Goal: Task Accomplishment & Management: Use online tool/utility

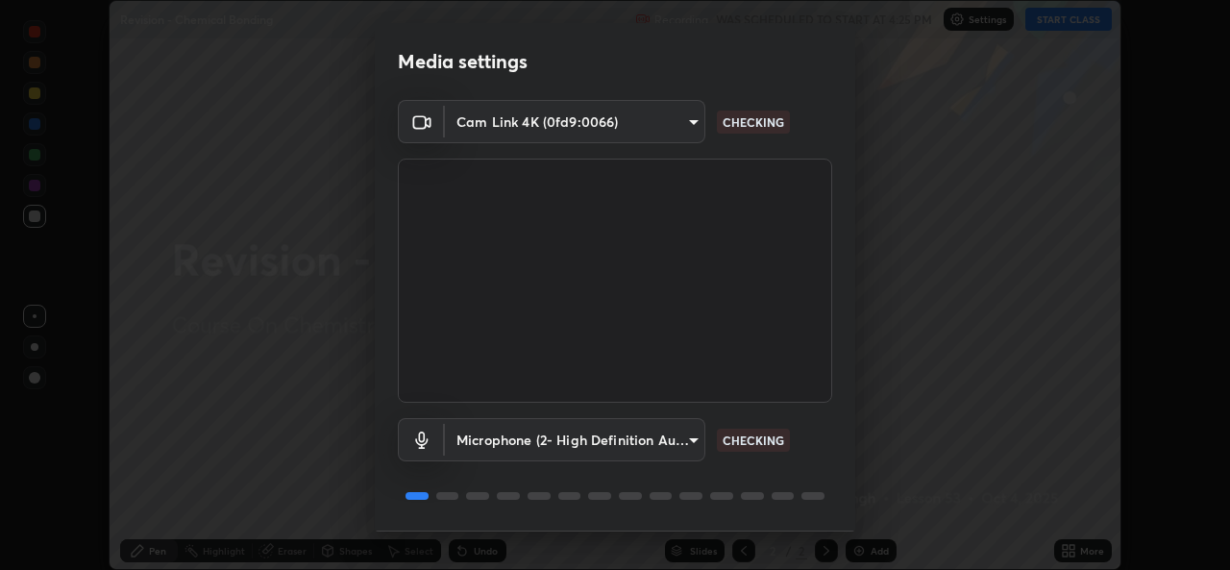
scroll to position [61, 0]
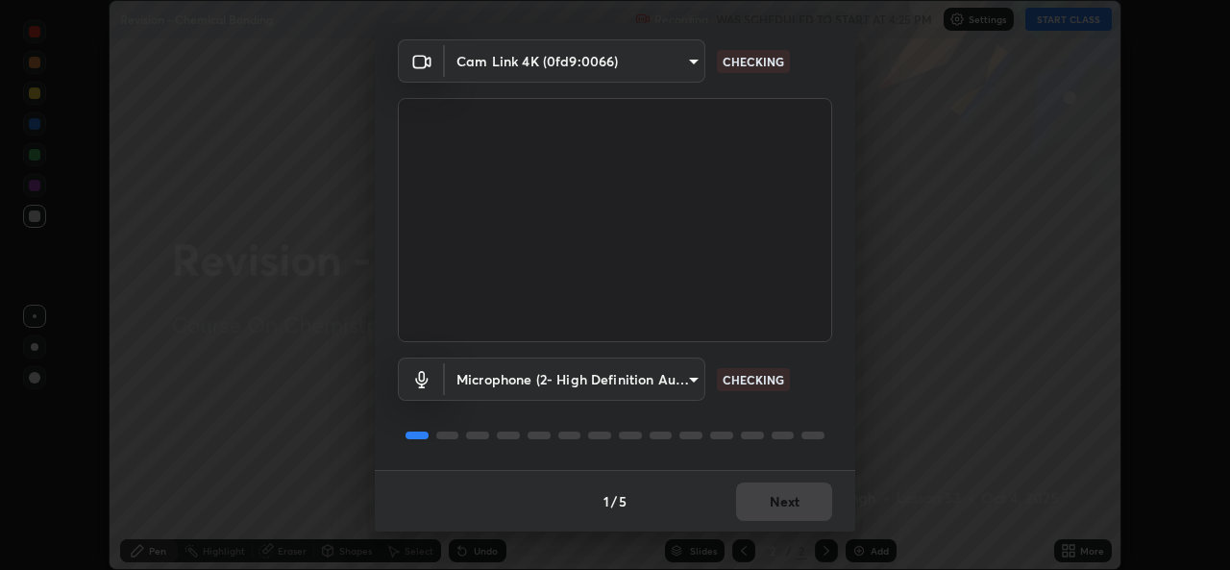
click at [750, 508] on div "1 / 5 Next" at bounding box center [615, 501] width 481 height 62
click at [766, 510] on div "1 / 5 Next" at bounding box center [615, 501] width 481 height 62
click at [767, 510] on div "1 / 5 Next" at bounding box center [615, 501] width 481 height 62
click at [768, 513] on div "1 / 5 Next" at bounding box center [615, 501] width 481 height 62
click at [769, 514] on div "1 / 5 Next" at bounding box center [615, 501] width 481 height 62
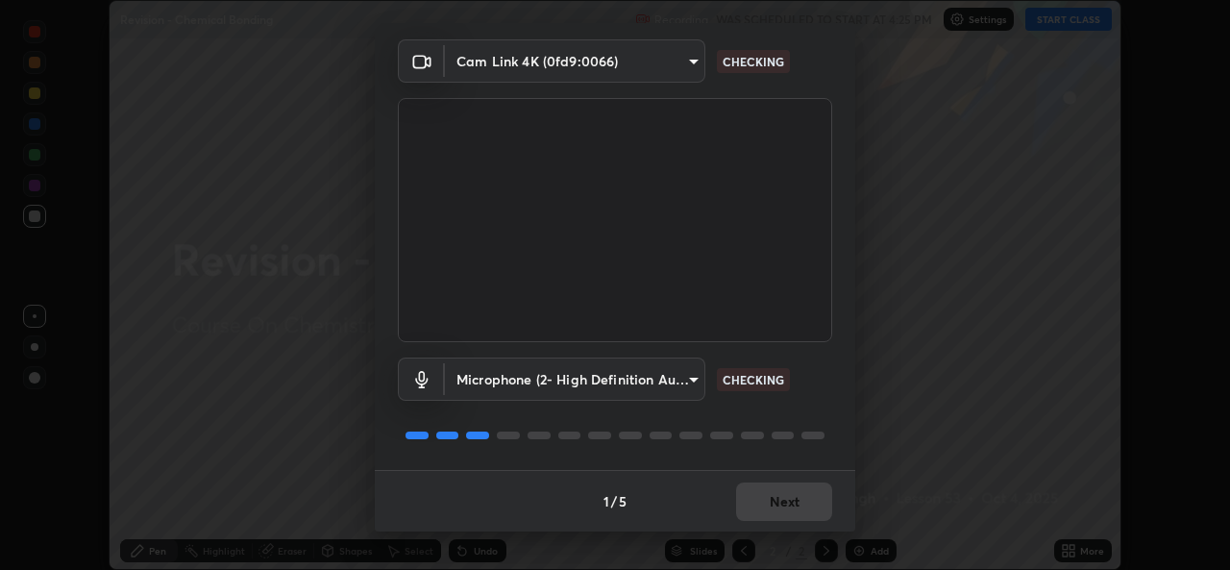
click at [770, 514] on div "1 / 5 Next" at bounding box center [615, 501] width 481 height 62
click at [765, 515] on div "1 / 5 Next" at bounding box center [615, 501] width 481 height 62
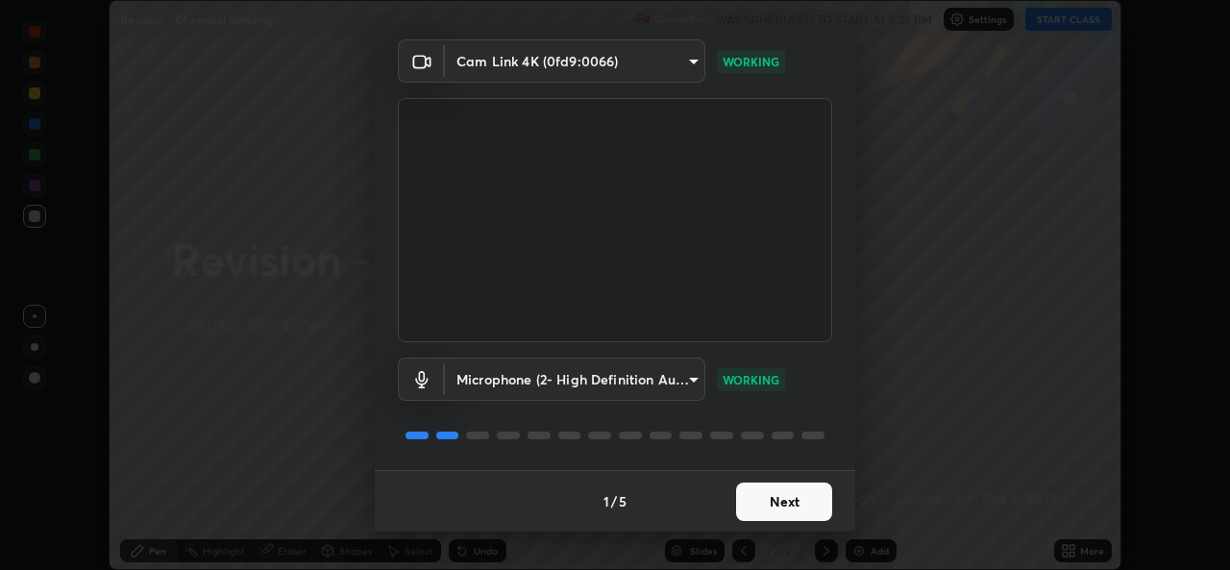
click at [780, 511] on button "Next" at bounding box center [784, 502] width 96 height 38
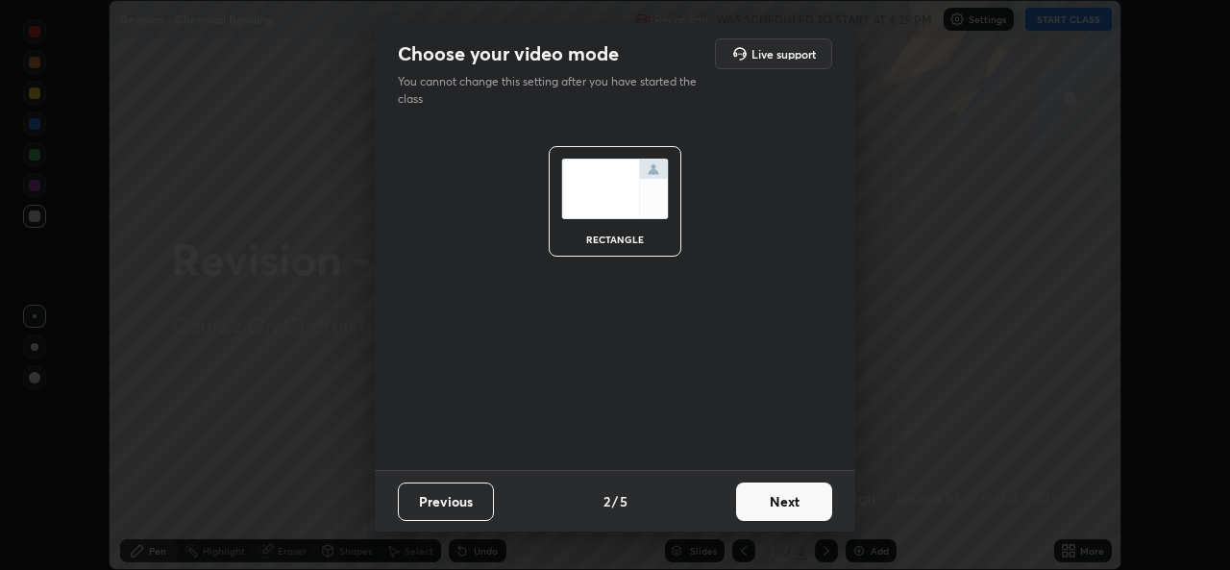
scroll to position [0, 0]
click at [781, 511] on button "Next" at bounding box center [784, 502] width 96 height 38
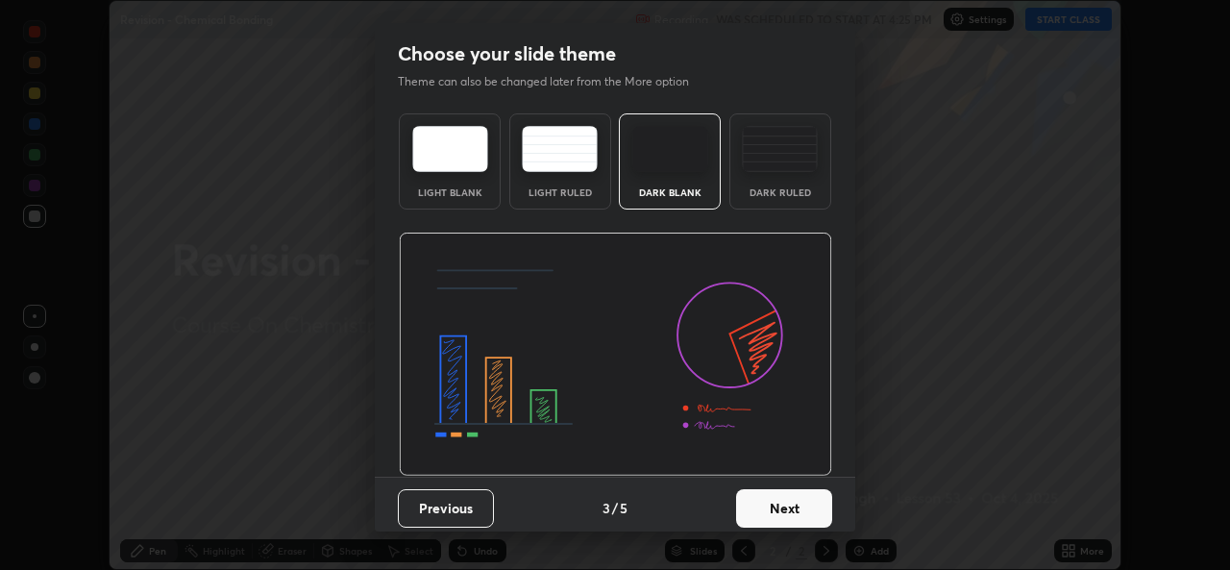
click at [785, 512] on button "Next" at bounding box center [784, 508] width 96 height 38
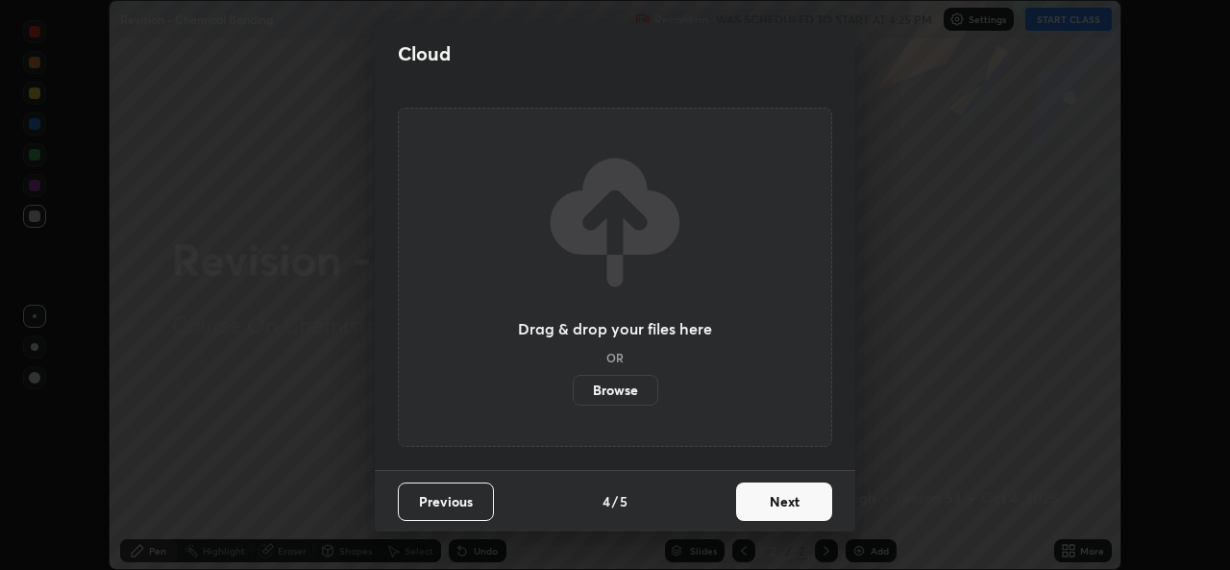
click at [787, 511] on button "Next" at bounding box center [784, 502] width 96 height 38
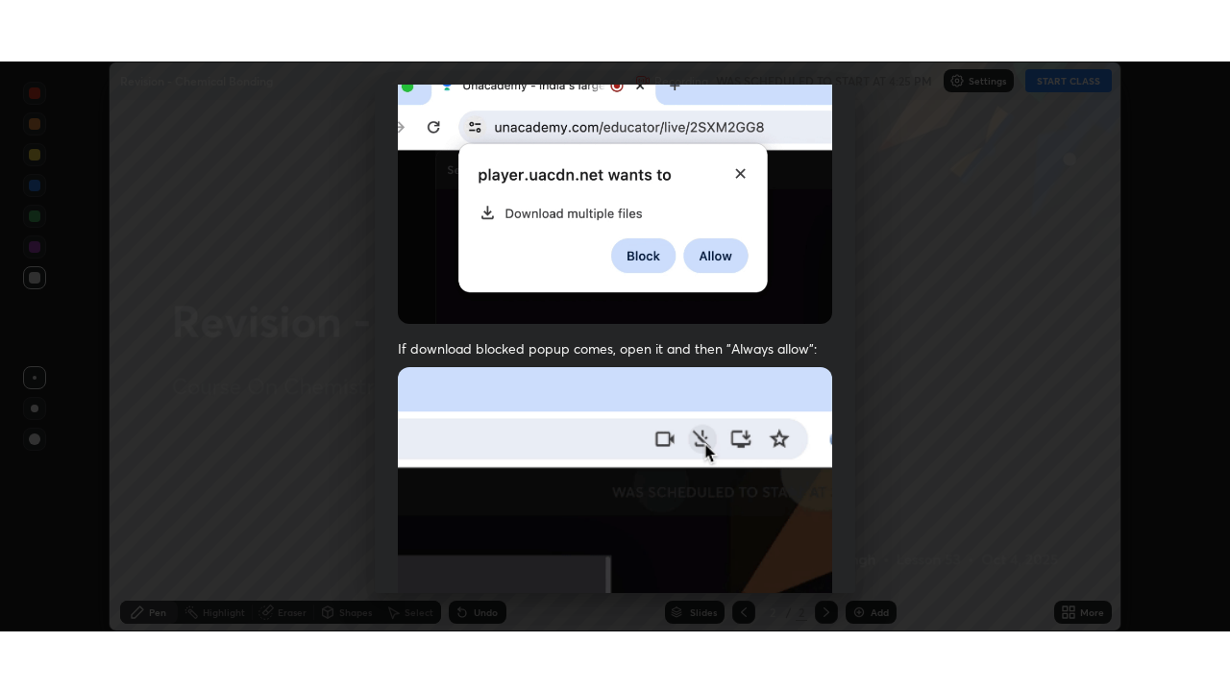
scroll to position [453, 0]
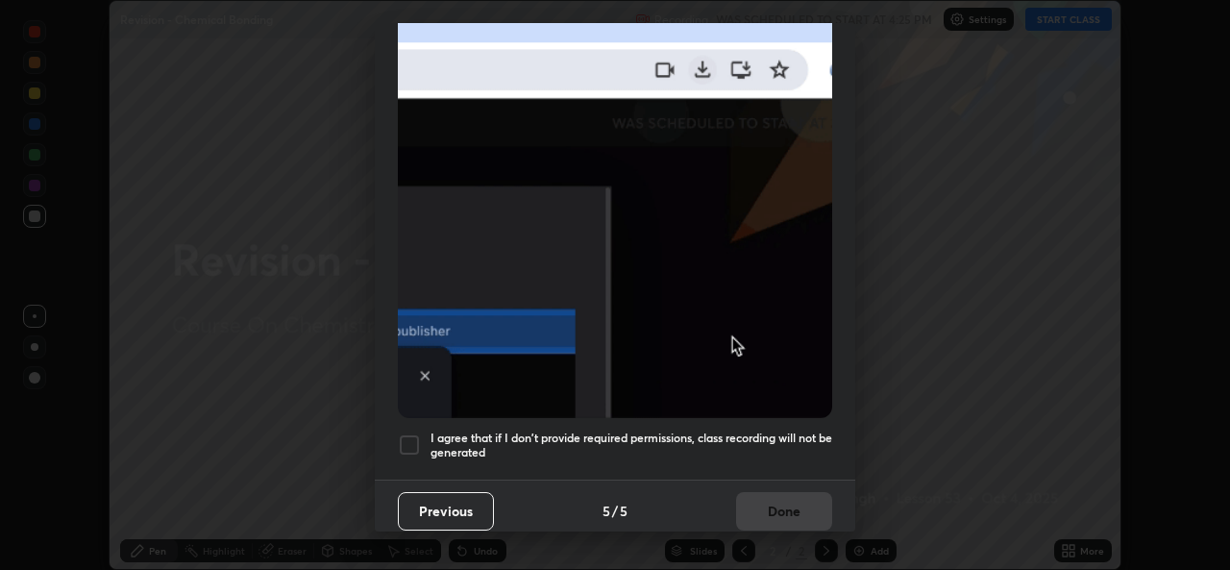
click at [688, 431] on h5 "I agree that if I don't provide required permissions, class recording will not …" at bounding box center [632, 446] width 402 height 30
click at [751, 516] on button "Done" at bounding box center [784, 511] width 96 height 38
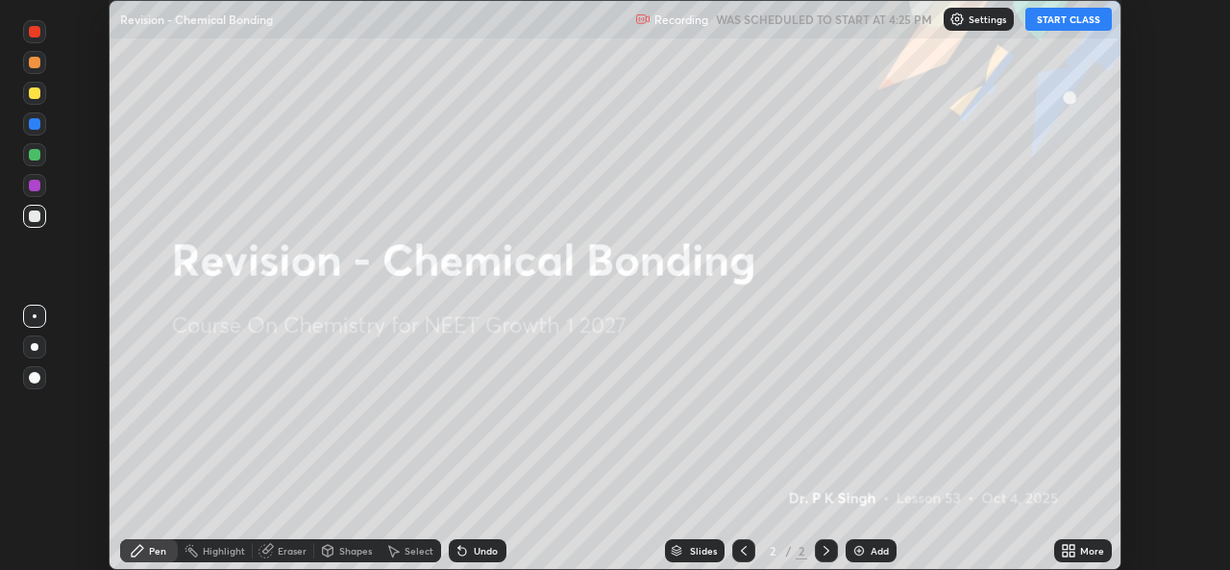
click at [1069, 551] on icon at bounding box center [1068, 550] width 15 height 15
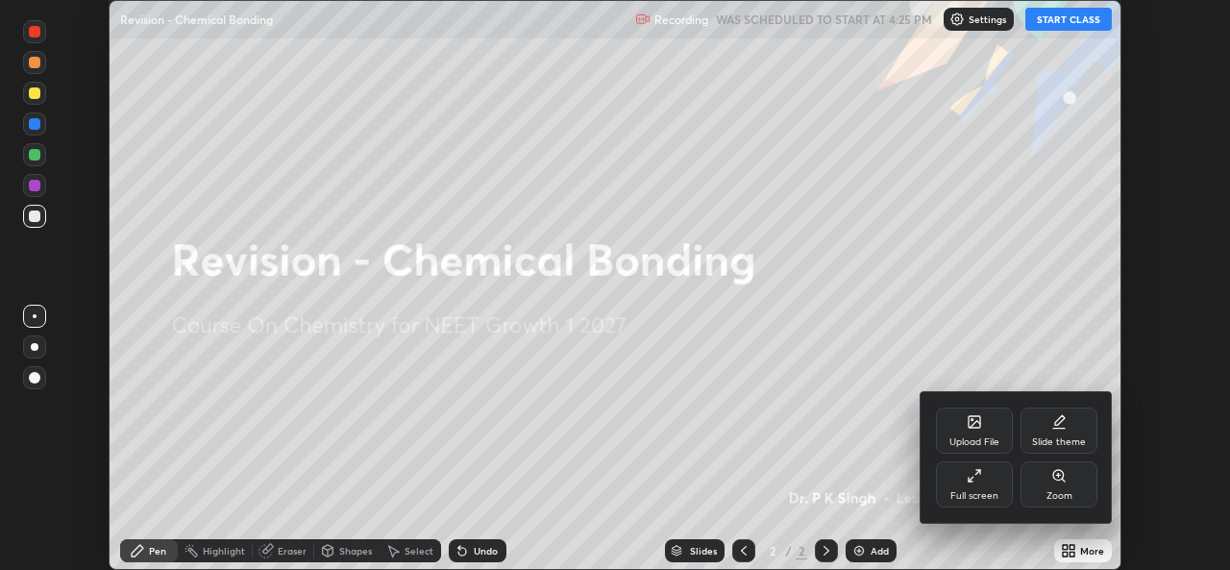
click at [976, 487] on div "Full screen" at bounding box center [974, 484] width 77 height 46
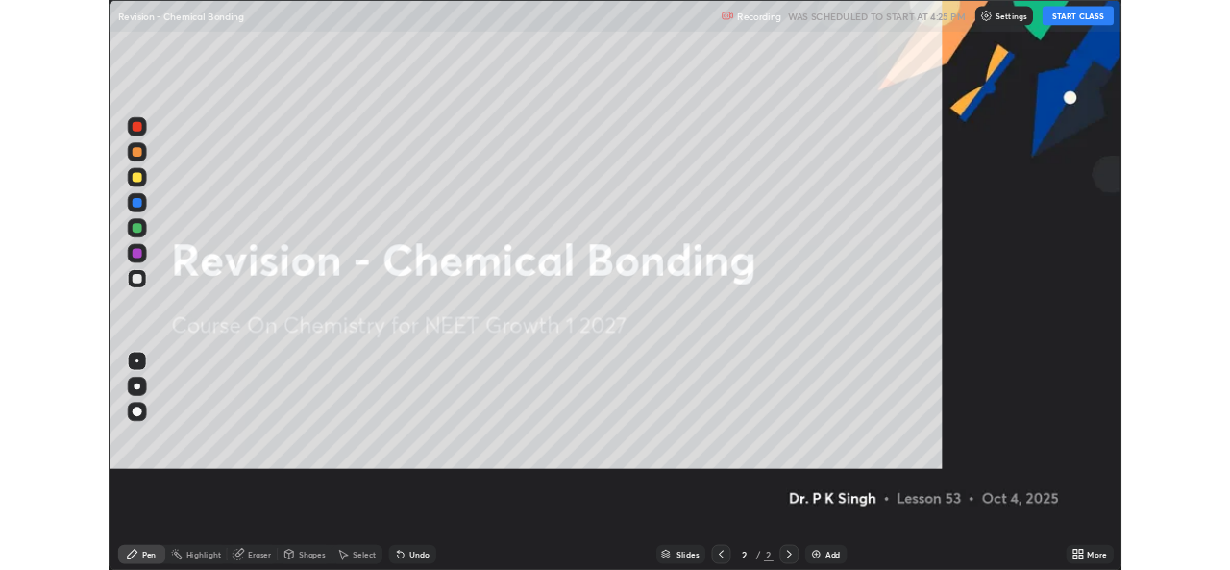
scroll to position [692, 1230]
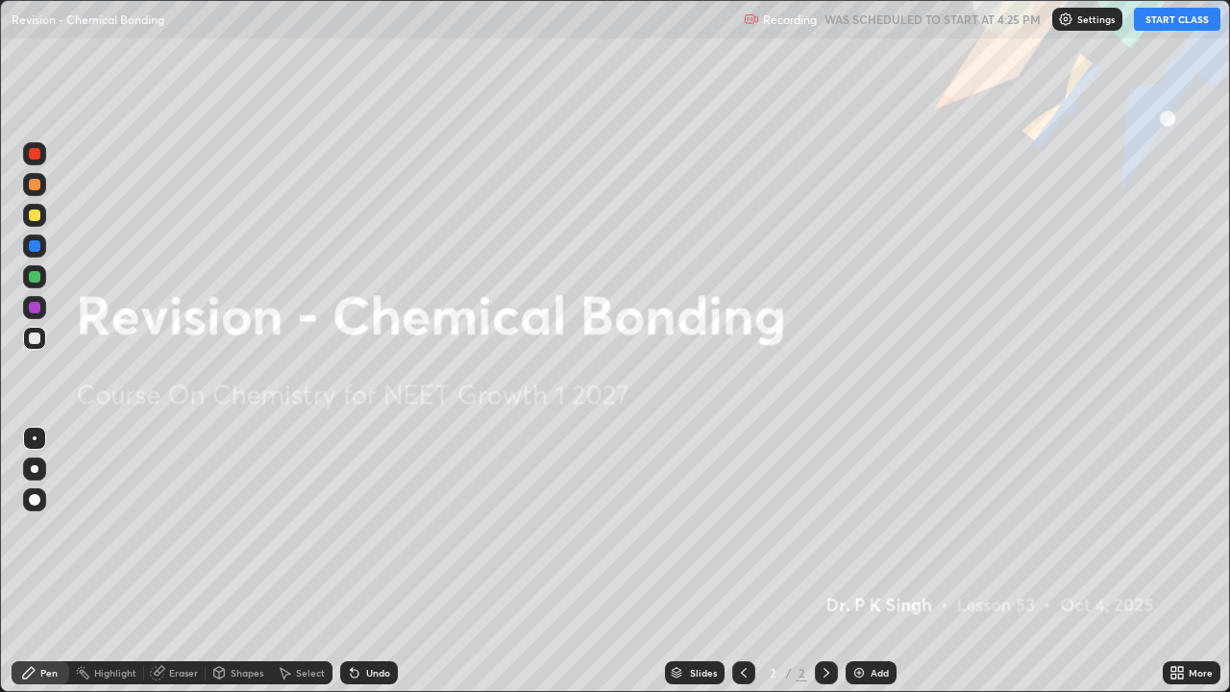
click at [1180, 569] on icon at bounding box center [1180, 676] width 5 height 5
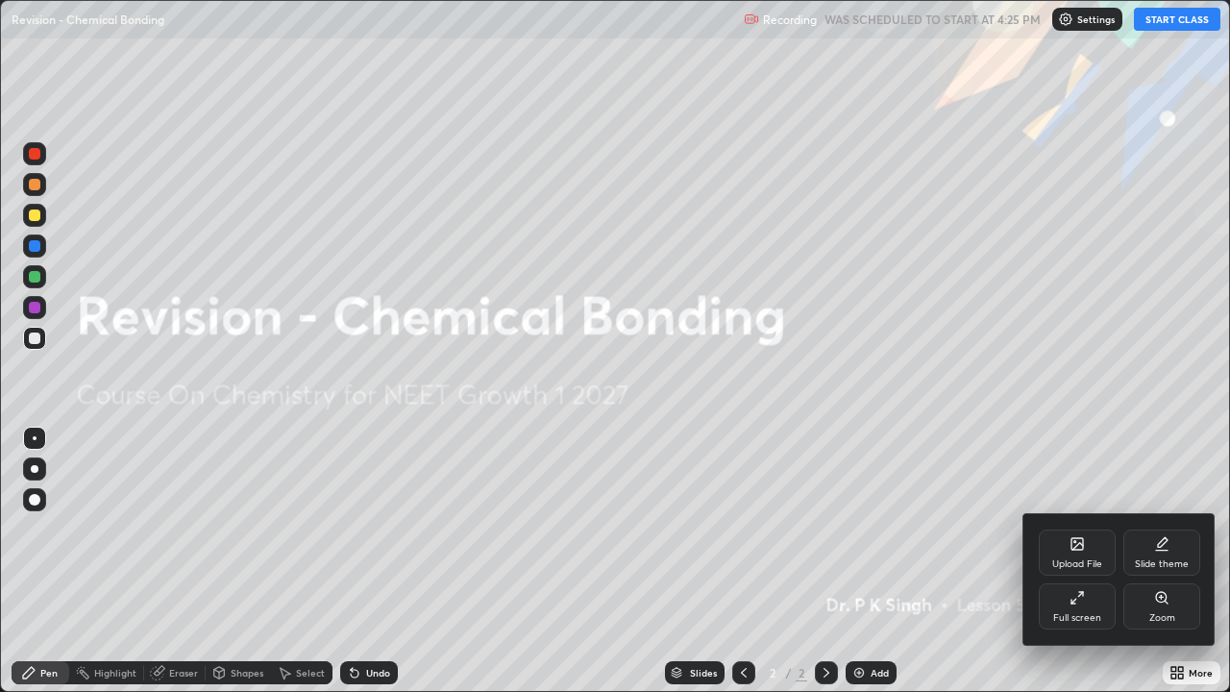
click at [1081, 559] on div "Upload File" at bounding box center [1078, 564] width 50 height 10
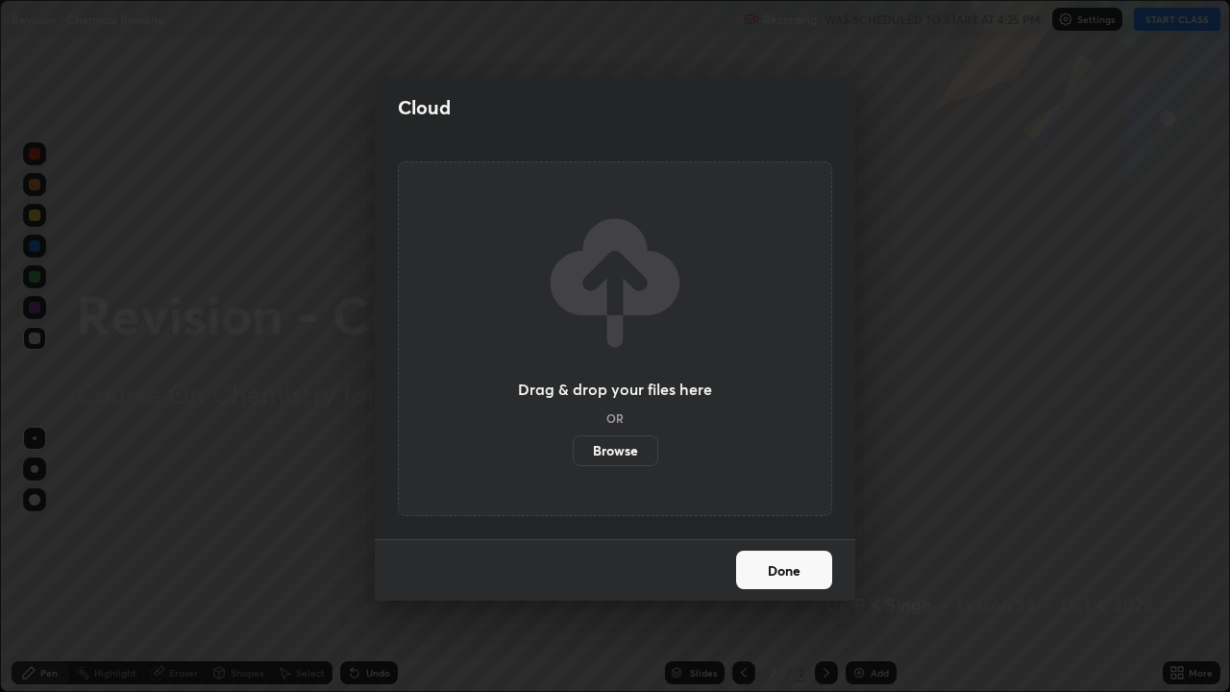
click at [629, 465] on label "Browse" at bounding box center [616, 450] width 86 height 31
click at [573, 465] on input "Browse" at bounding box center [573, 450] width 0 height 31
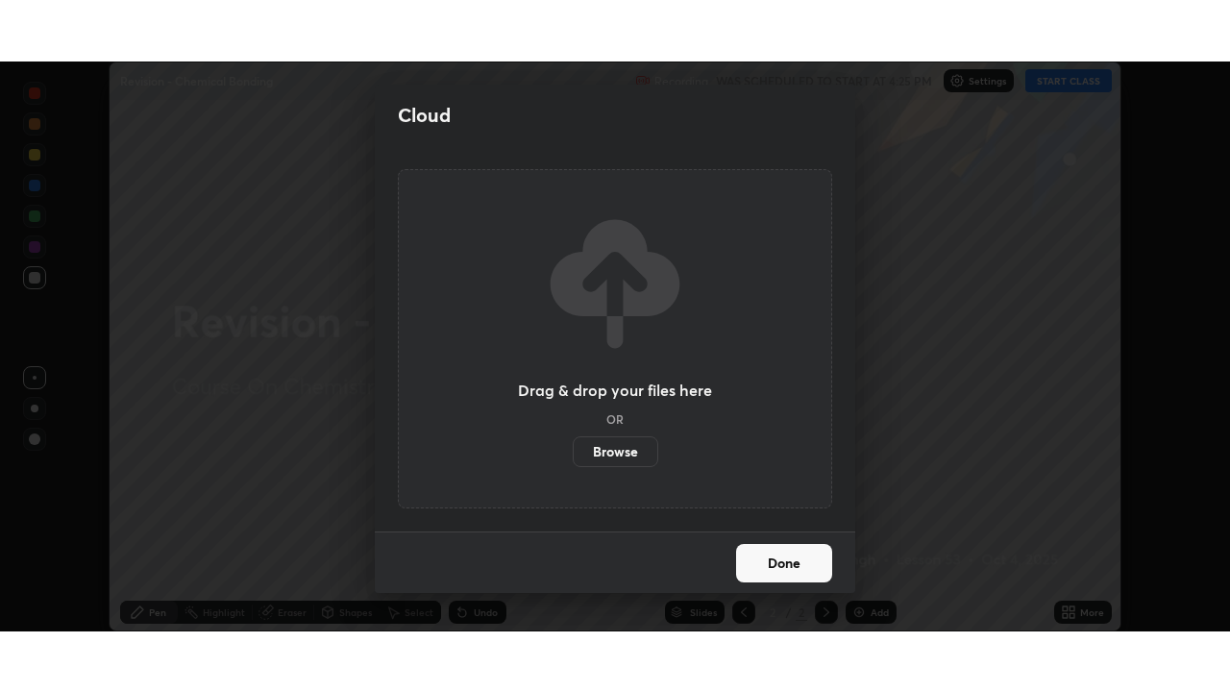
scroll to position [95554, 94894]
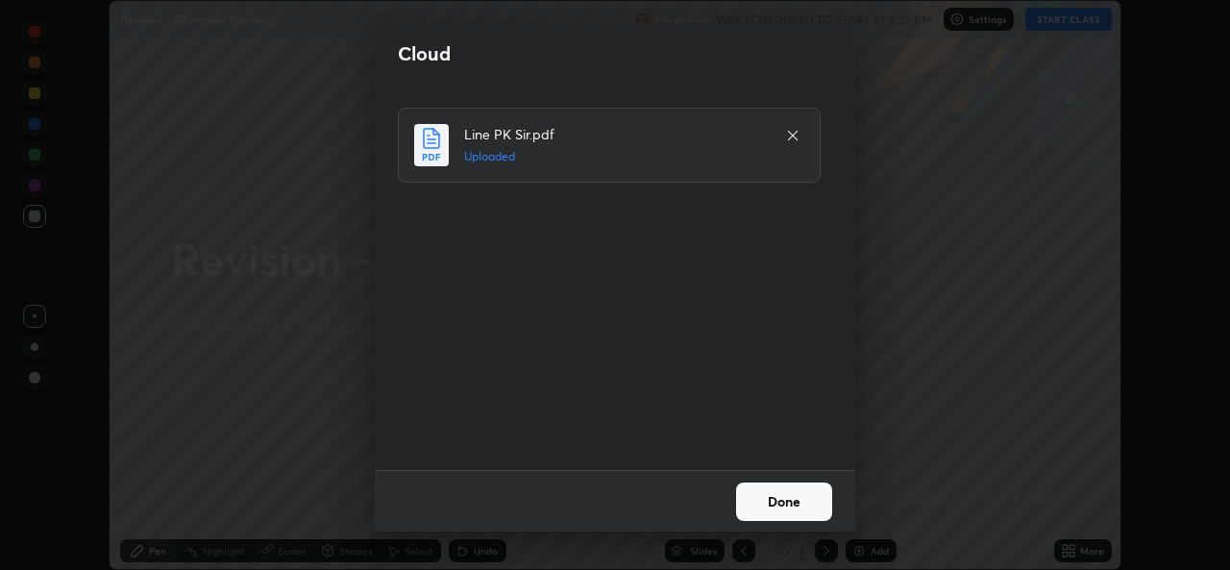
click at [772, 499] on button "Done" at bounding box center [784, 502] width 96 height 38
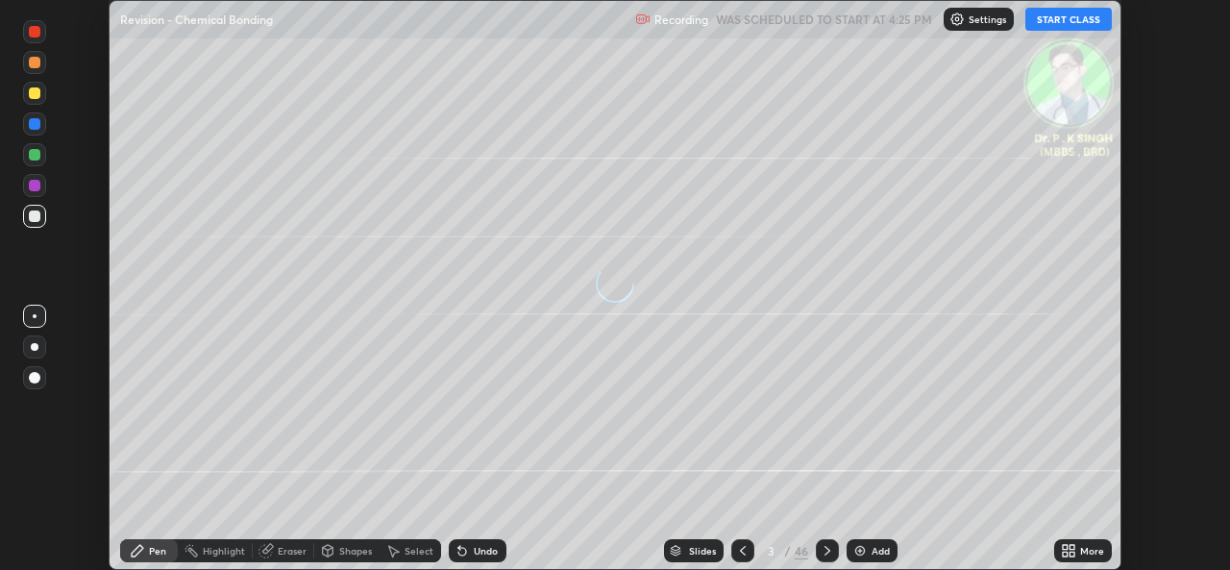
click at [1075, 552] on icon at bounding box center [1072, 554] width 5 height 5
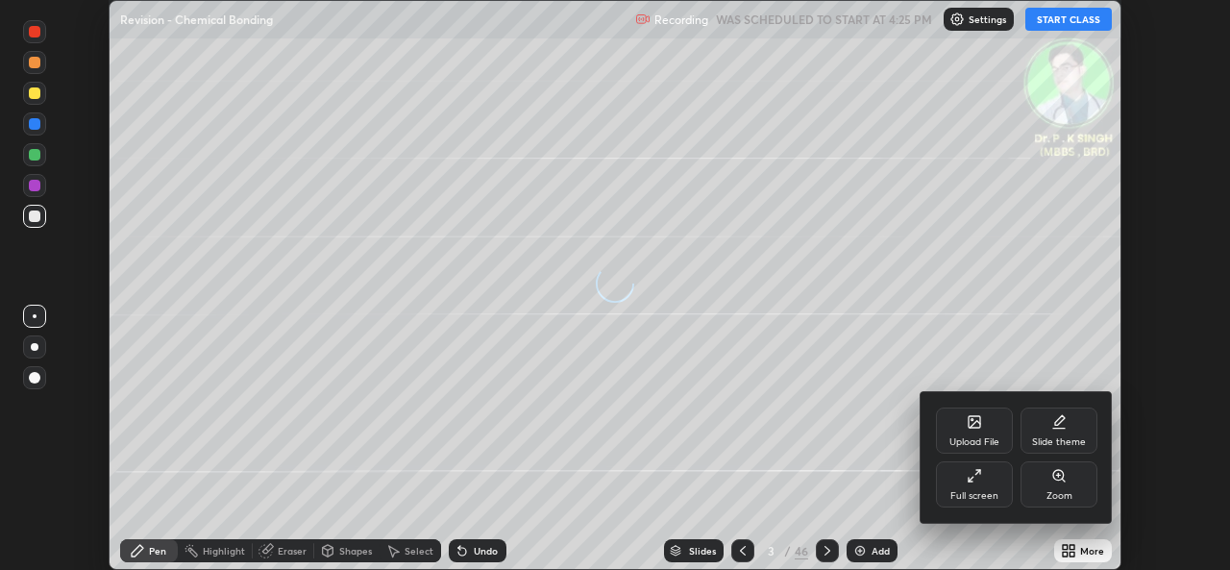
click at [1000, 488] on div "Full screen" at bounding box center [974, 484] width 77 height 46
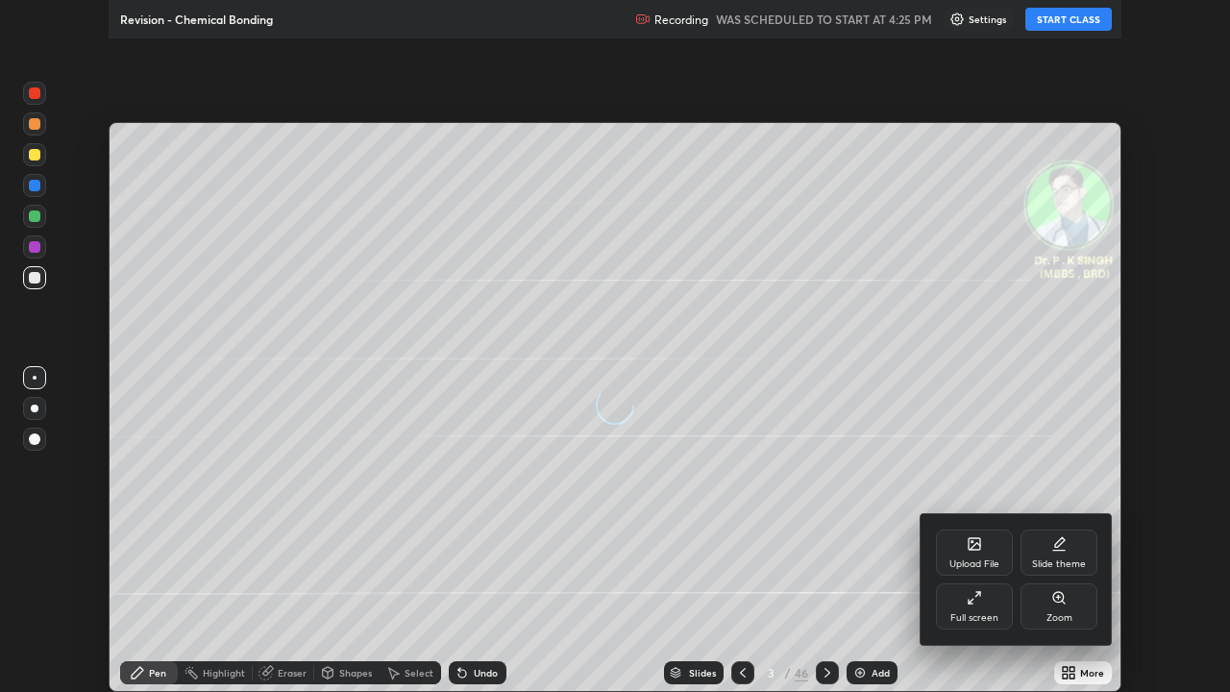
scroll to position [692, 1230]
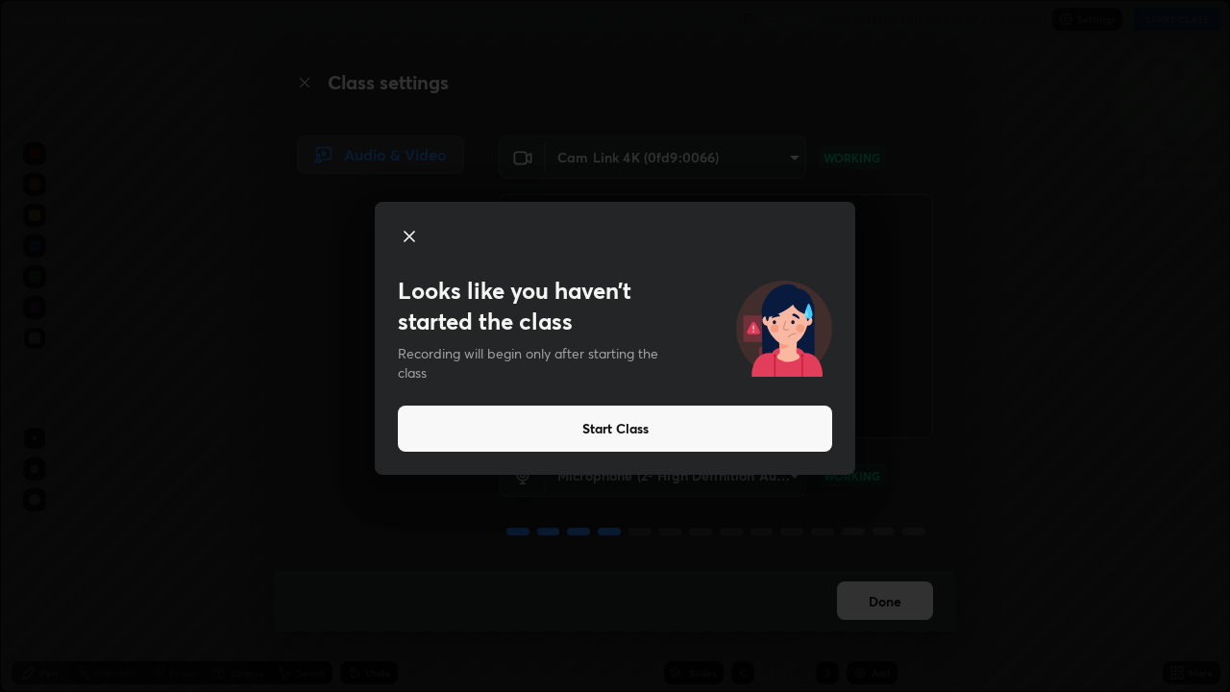
click at [598, 430] on button "Start Class" at bounding box center [615, 429] width 434 height 46
click at [589, 428] on button "Start Class" at bounding box center [615, 429] width 434 height 46
click at [577, 426] on button "Start Class" at bounding box center [615, 429] width 434 height 46
click at [558, 420] on button "Start Class" at bounding box center [615, 429] width 434 height 46
click at [551, 422] on button "Start Class" at bounding box center [615, 429] width 434 height 46
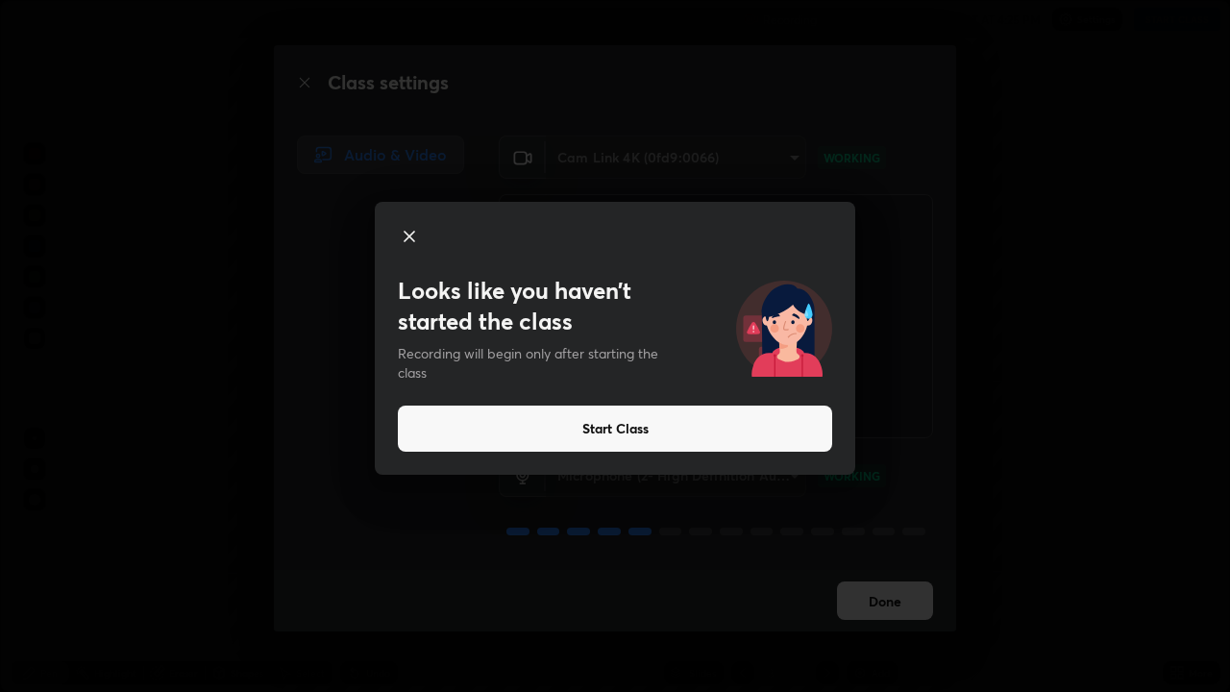
click at [546, 422] on video at bounding box center [716, 316] width 434 height 244
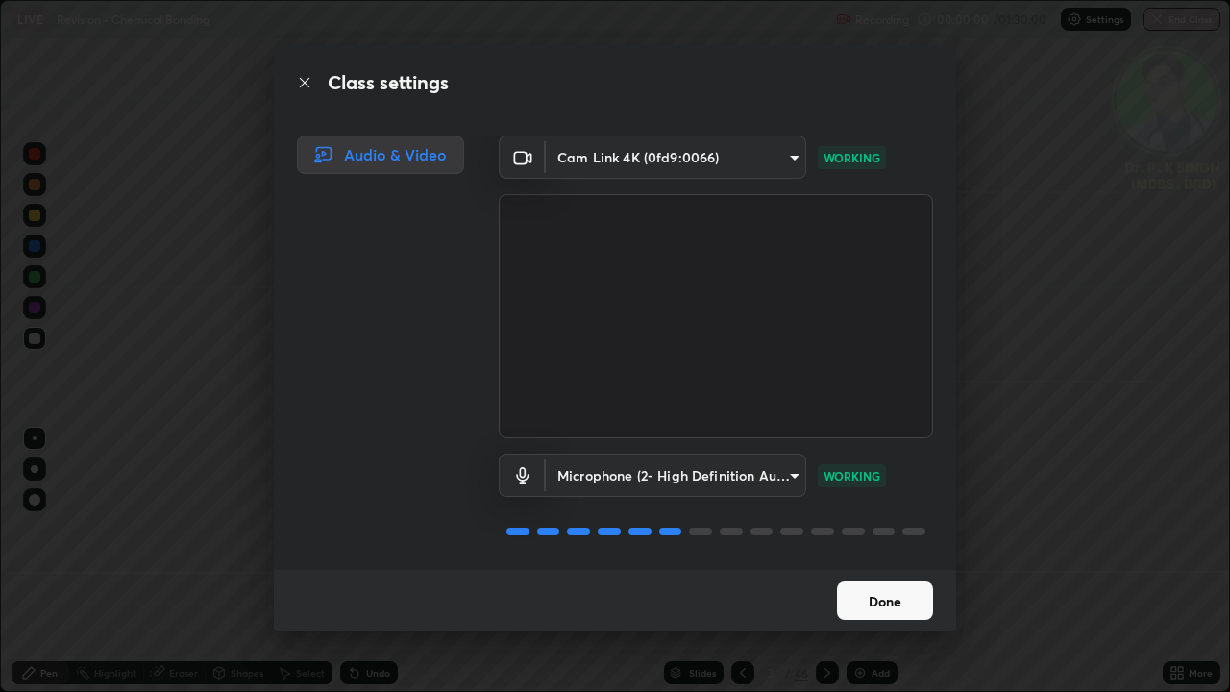
click at [544, 423] on video at bounding box center [716, 316] width 434 height 244
click at [850, 569] on button "Done" at bounding box center [885, 601] width 96 height 38
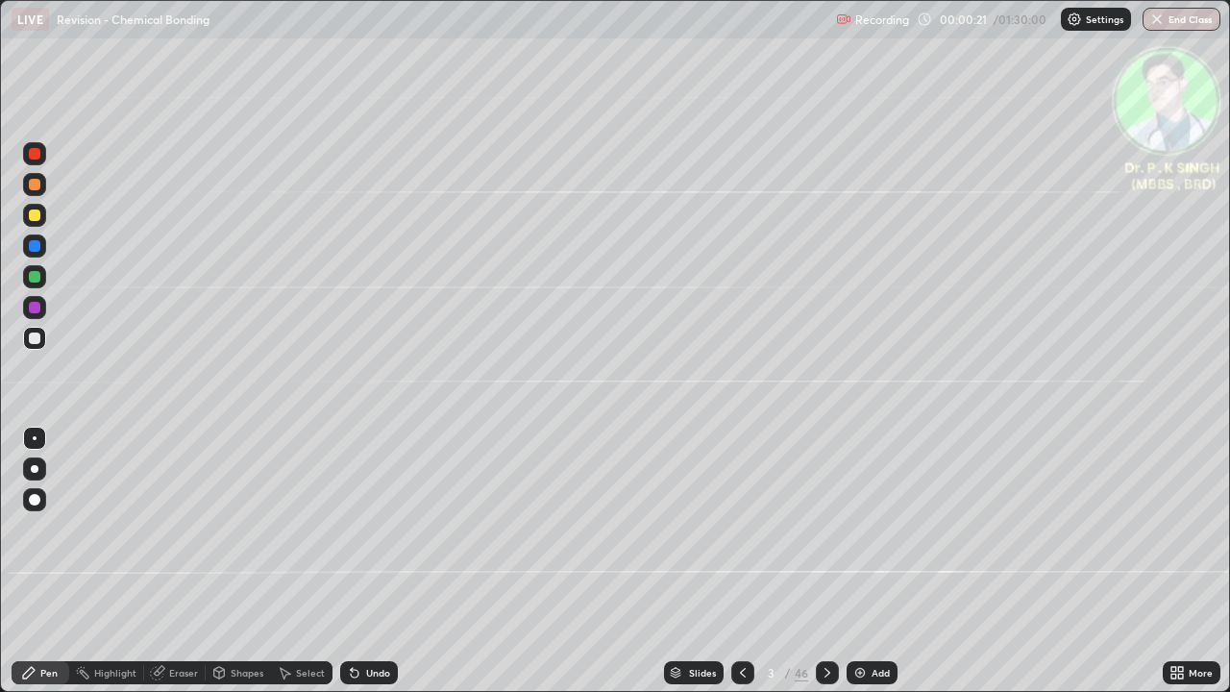
click at [1229, 513] on div "Setting up your live class" at bounding box center [615, 346] width 1230 height 692
click at [35, 215] on div at bounding box center [35, 216] width 12 height 12
click at [827, 569] on icon at bounding box center [827, 672] width 15 height 15
click at [741, 569] on icon at bounding box center [742, 672] width 15 height 15
click at [832, 569] on icon at bounding box center [827, 672] width 15 height 15
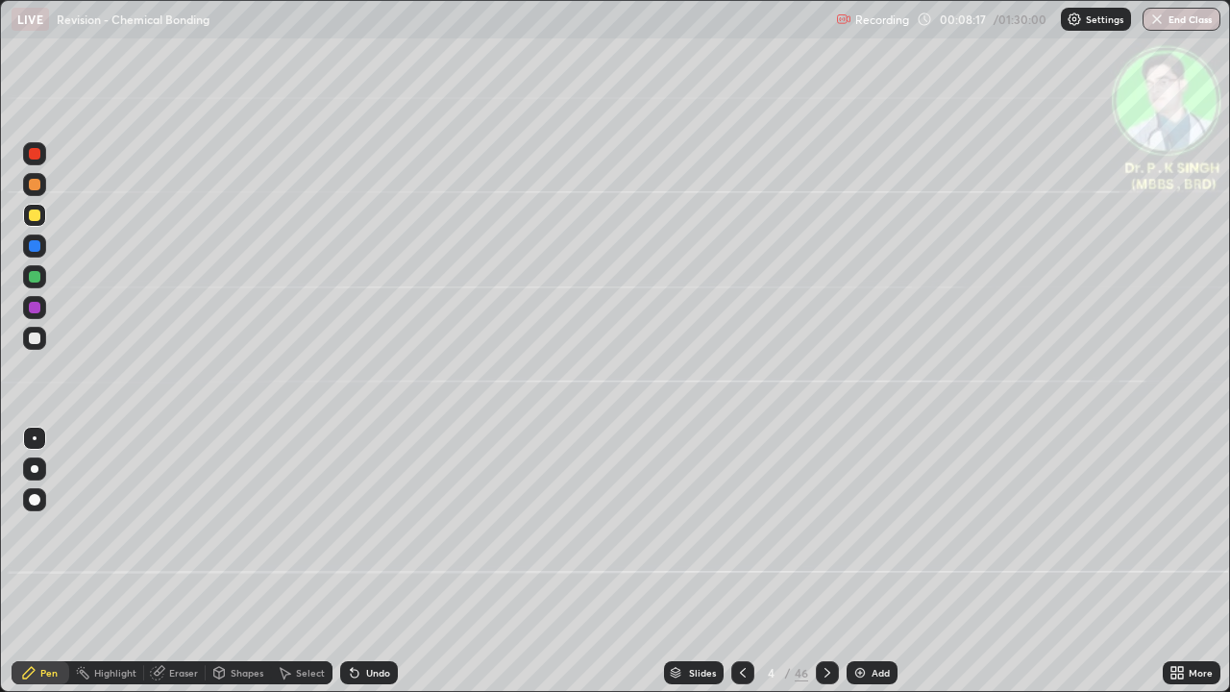
click at [741, 569] on icon at bounding box center [742, 672] width 15 height 15
click at [822, 569] on icon at bounding box center [827, 672] width 15 height 15
click at [816, 569] on div at bounding box center [827, 672] width 23 height 23
click at [744, 569] on icon at bounding box center [742, 672] width 15 height 15
click at [741, 569] on icon at bounding box center [742, 672] width 15 height 15
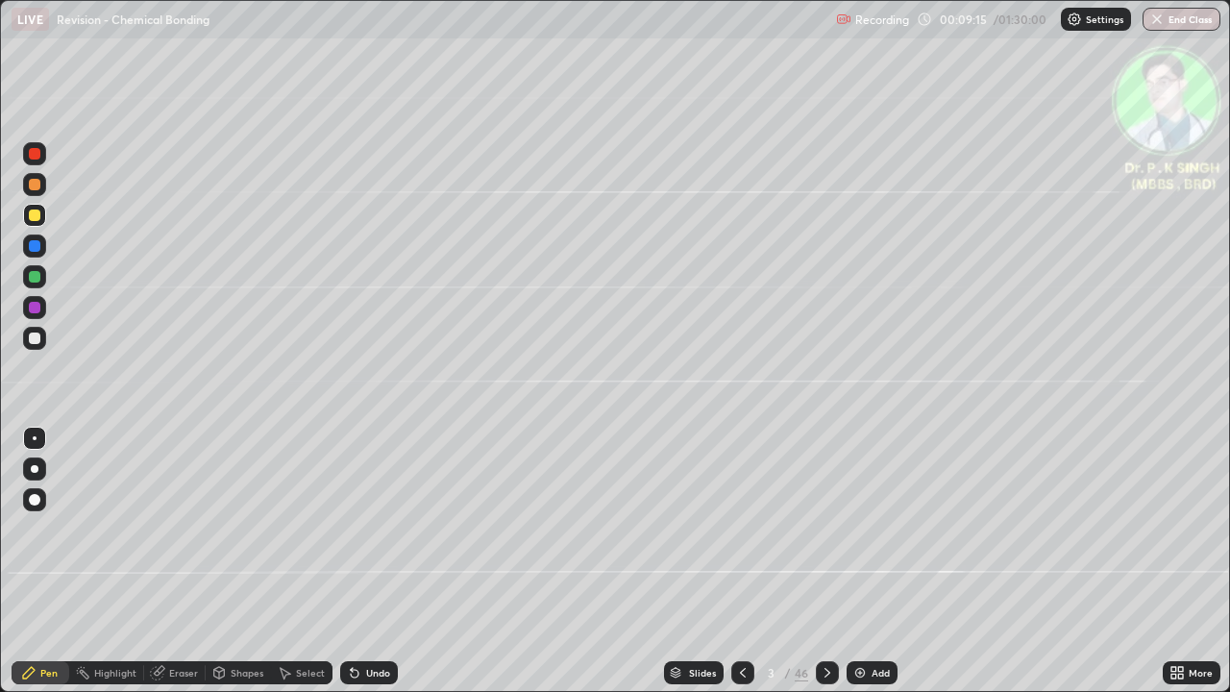
click at [825, 569] on icon at bounding box center [828, 673] width 6 height 10
click at [824, 569] on icon at bounding box center [827, 672] width 15 height 15
click at [822, 569] on icon at bounding box center [827, 672] width 15 height 15
click at [741, 569] on icon at bounding box center [742, 672] width 15 height 15
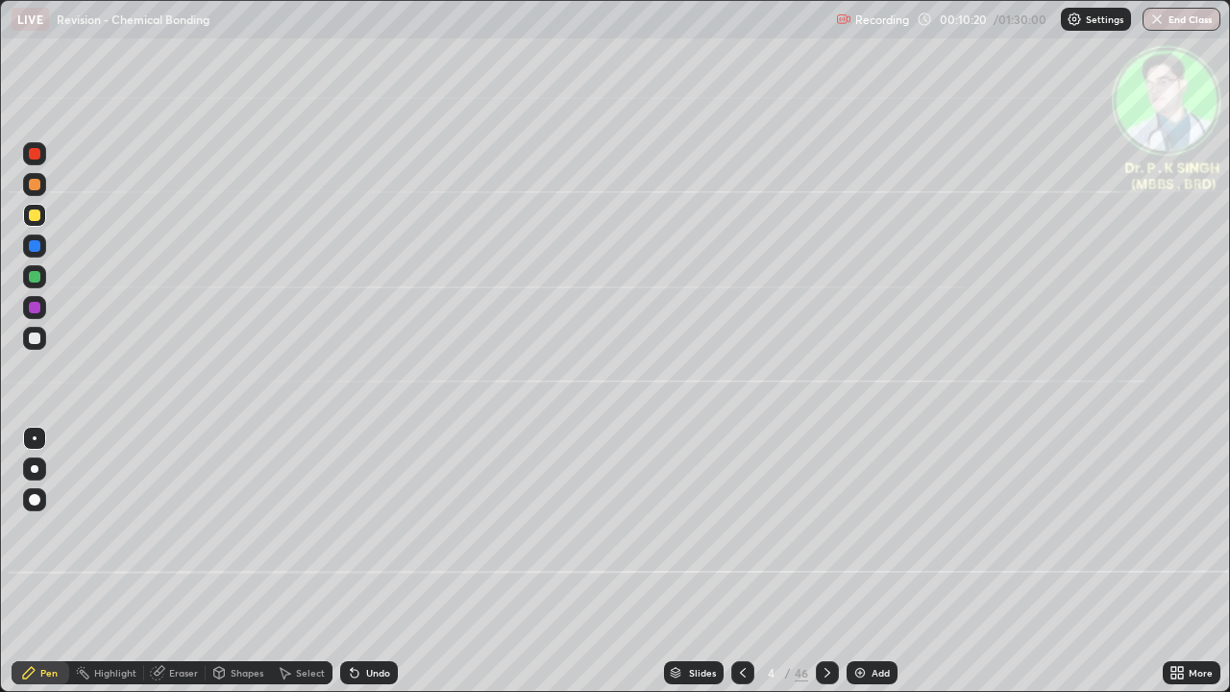
click at [741, 569] on icon at bounding box center [742, 672] width 15 height 15
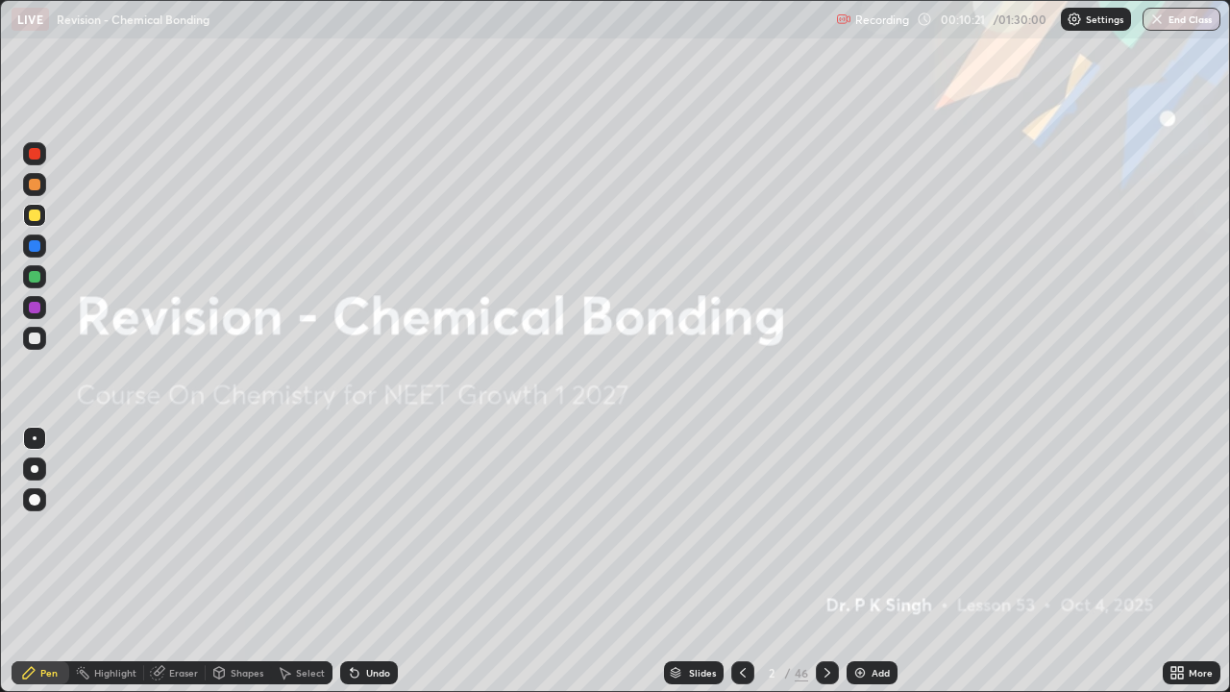
click at [824, 569] on icon at bounding box center [827, 672] width 15 height 15
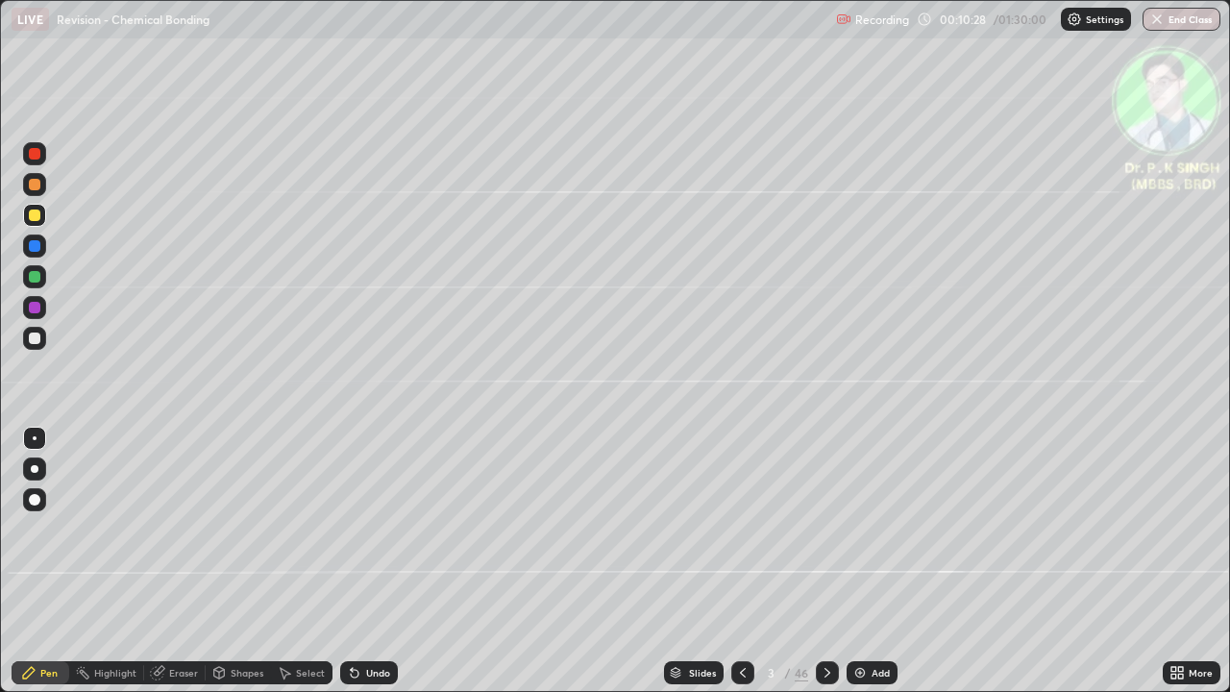
click at [826, 569] on icon at bounding box center [827, 672] width 15 height 15
click at [827, 569] on icon at bounding box center [827, 672] width 15 height 15
click at [826, 569] on icon at bounding box center [827, 672] width 15 height 15
click at [740, 569] on icon at bounding box center [742, 672] width 15 height 15
click at [742, 569] on icon at bounding box center [742, 672] width 15 height 15
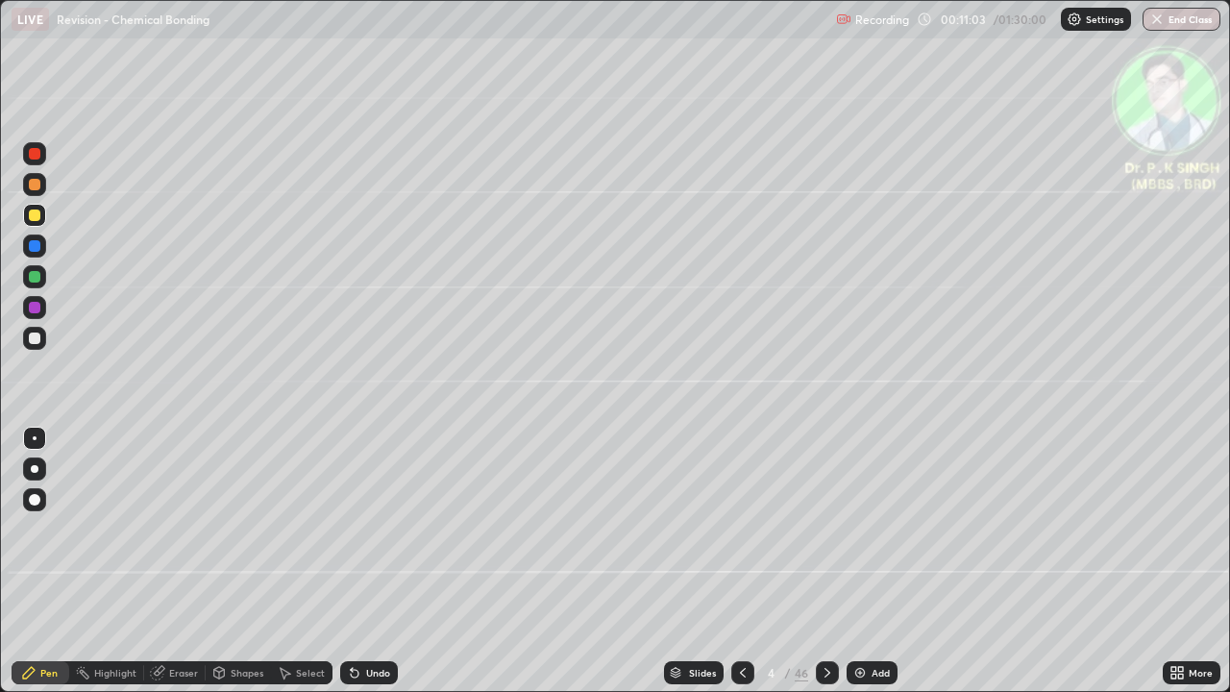
click at [741, 569] on icon at bounding box center [742, 672] width 15 height 15
click at [823, 569] on icon at bounding box center [827, 672] width 15 height 15
click at [821, 569] on icon at bounding box center [827, 672] width 15 height 15
click at [820, 569] on icon at bounding box center [827, 672] width 15 height 15
click at [824, 569] on icon at bounding box center [827, 672] width 15 height 15
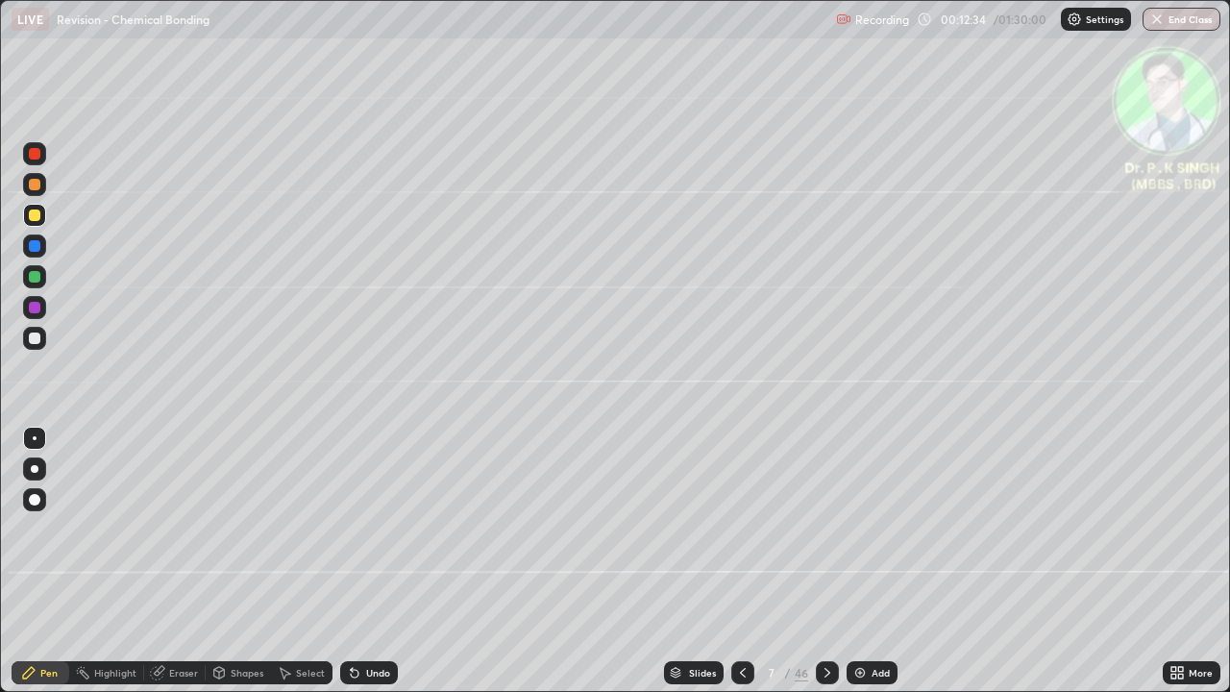
click at [827, 569] on icon at bounding box center [828, 673] width 6 height 10
click at [825, 569] on icon at bounding box center [827, 672] width 15 height 15
click at [826, 569] on icon at bounding box center [827, 672] width 15 height 15
click at [39, 275] on div at bounding box center [35, 277] width 12 height 12
click at [37, 217] on div at bounding box center [35, 216] width 12 height 12
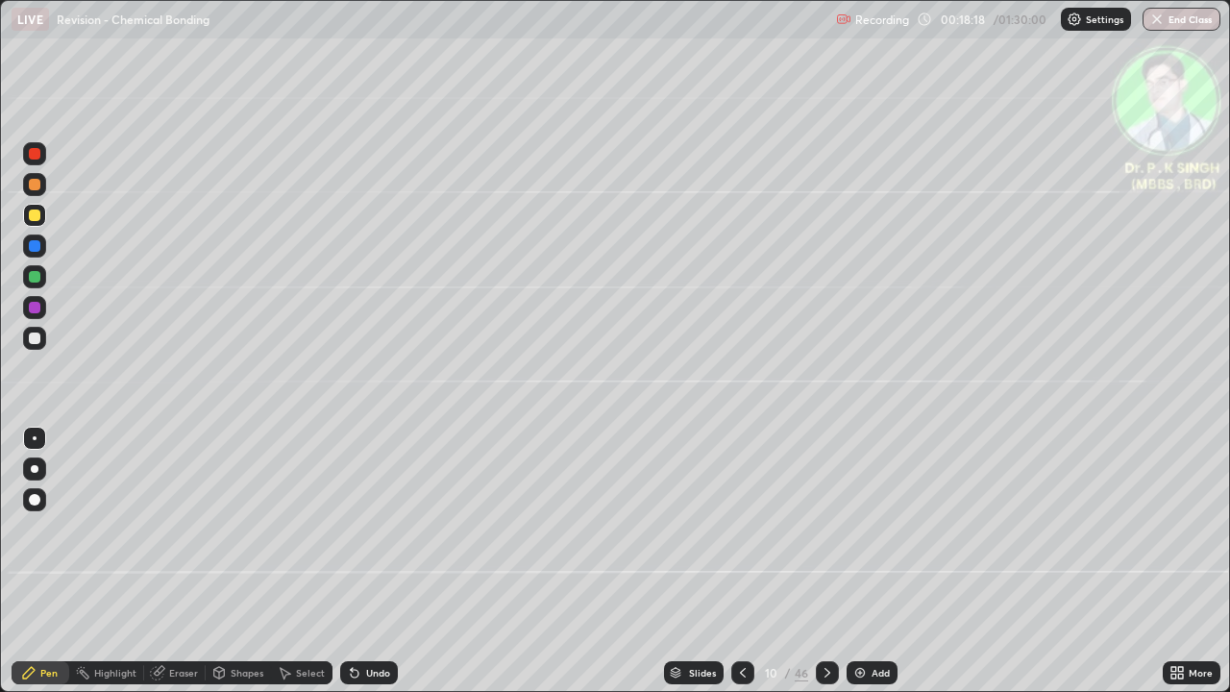
click at [822, 569] on div at bounding box center [827, 672] width 23 height 23
click at [37, 278] on div at bounding box center [35, 277] width 12 height 12
click at [160, 569] on icon at bounding box center [159, 671] width 11 height 10
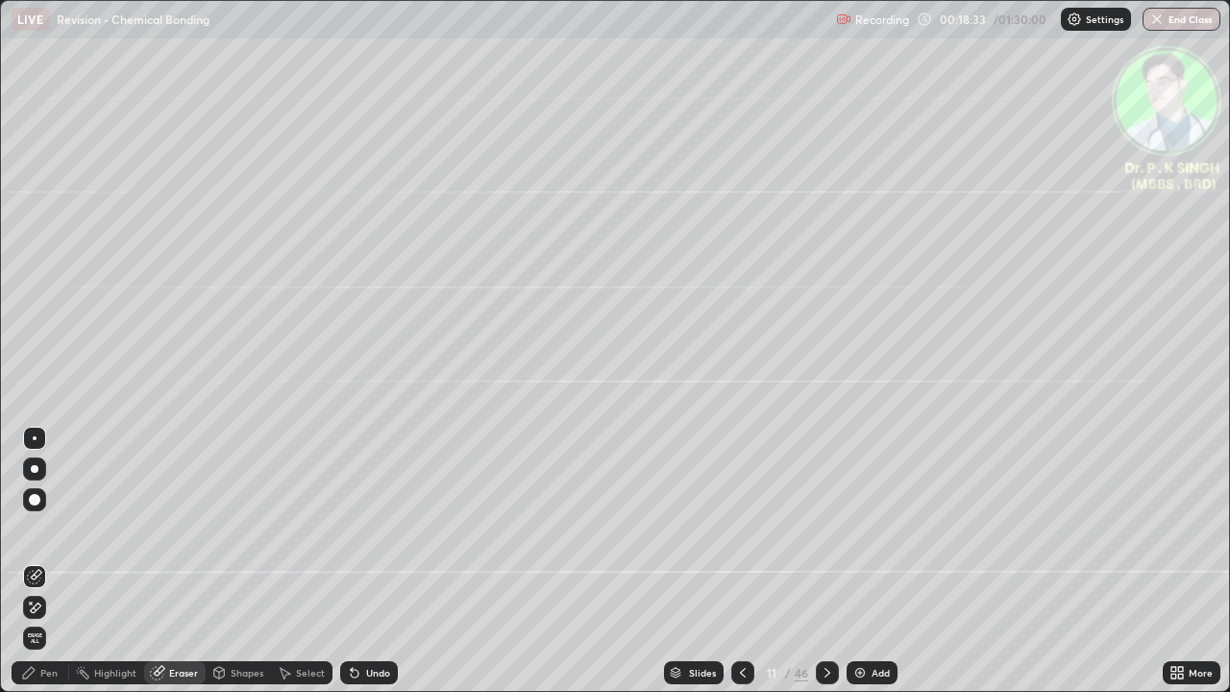
click at [35, 569] on span "Erase all" at bounding box center [34, 638] width 21 height 12
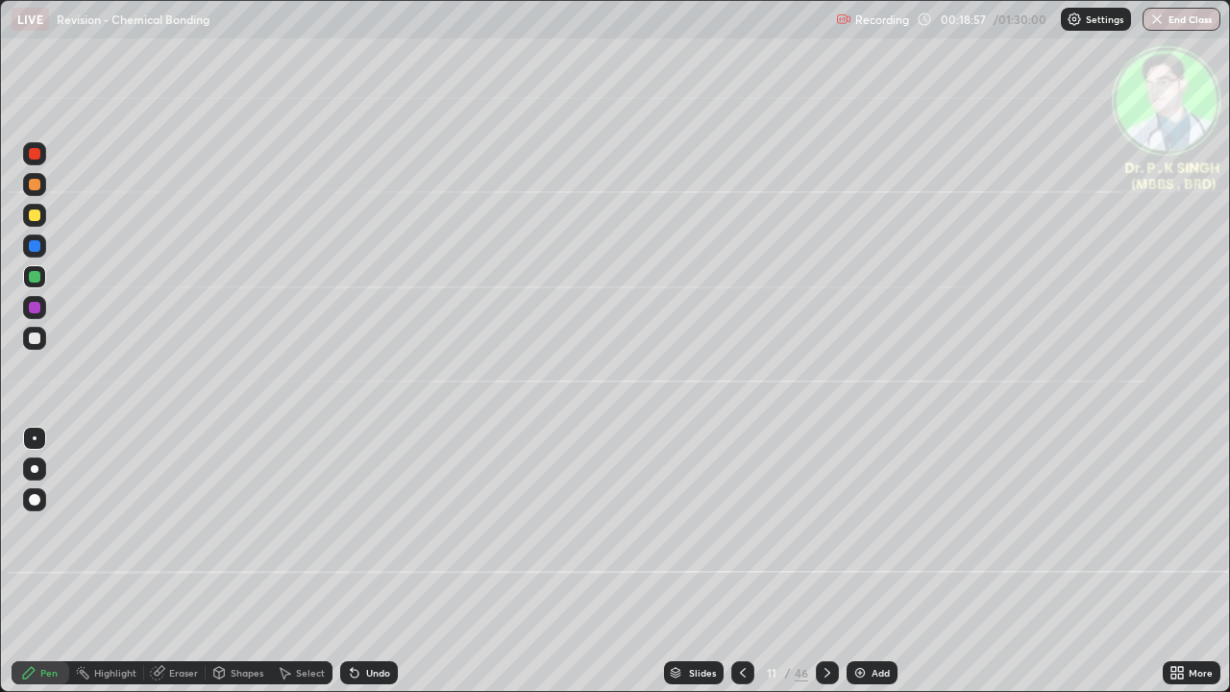
click at [40, 220] on div at bounding box center [34, 215] width 23 height 23
click at [827, 569] on icon at bounding box center [828, 673] width 6 height 10
click at [826, 569] on icon at bounding box center [827, 672] width 15 height 15
click at [741, 569] on icon at bounding box center [742, 672] width 15 height 15
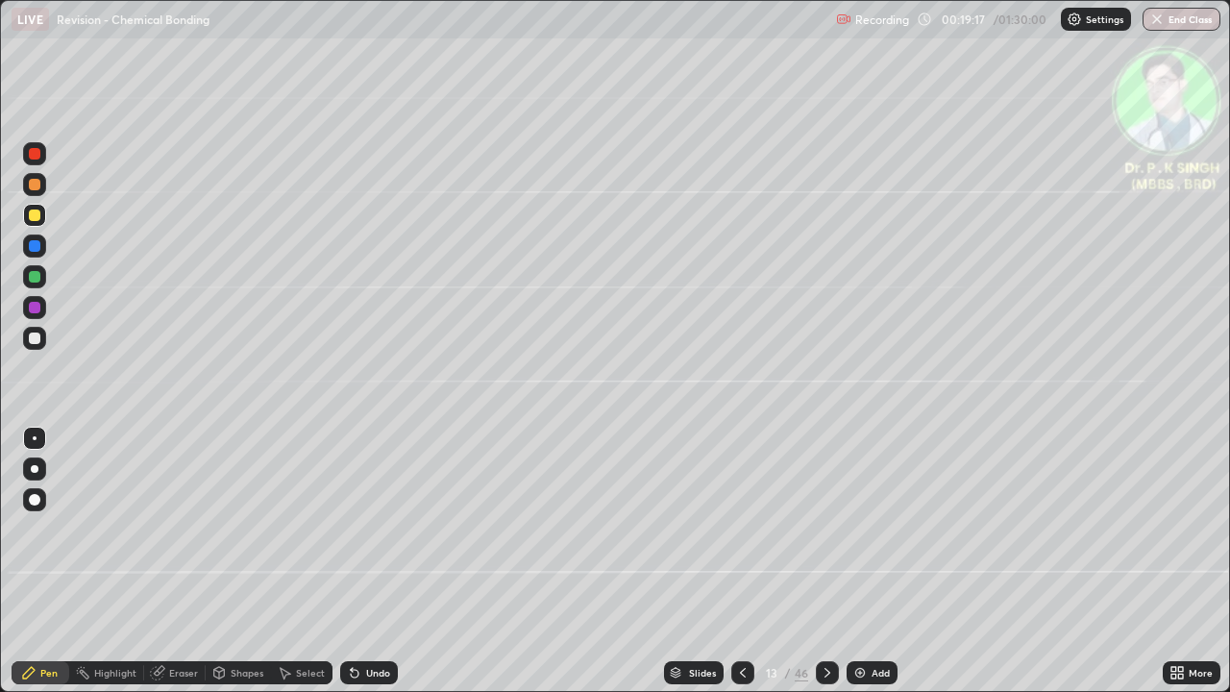
click at [826, 569] on icon at bounding box center [827, 672] width 15 height 15
click at [821, 569] on icon at bounding box center [827, 672] width 15 height 15
click at [825, 569] on icon at bounding box center [827, 672] width 15 height 15
click at [742, 569] on div at bounding box center [743, 672] width 23 height 23
click at [748, 569] on div at bounding box center [743, 672] width 23 height 23
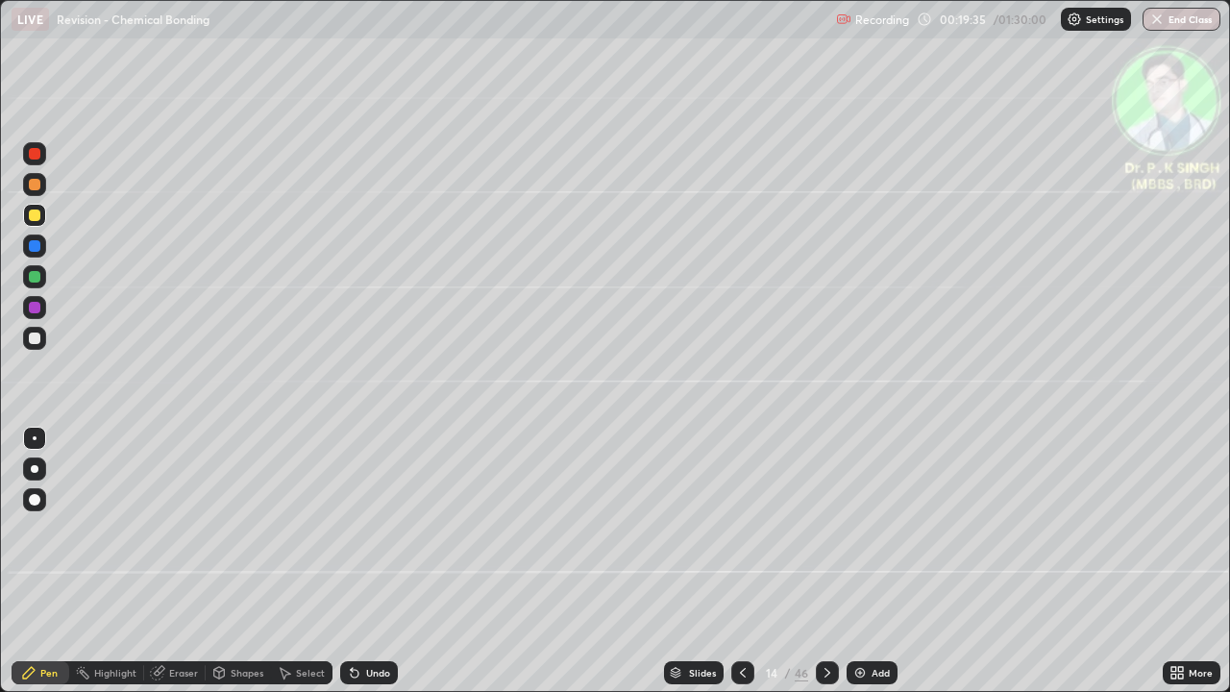
click at [736, 569] on div at bounding box center [743, 672] width 23 height 23
click at [741, 569] on icon at bounding box center [742, 672] width 15 height 15
click at [739, 569] on icon at bounding box center [742, 672] width 15 height 15
click at [159, 569] on icon at bounding box center [159, 671] width 11 height 10
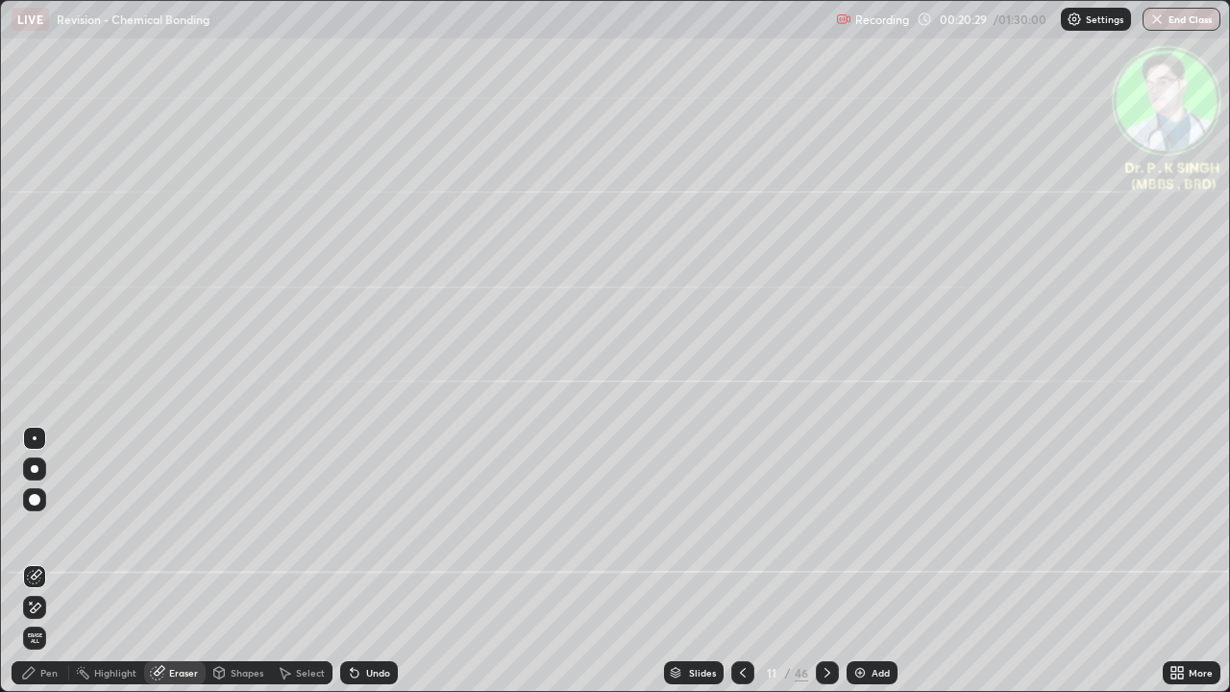
click at [37, 569] on icon at bounding box center [36, 608] width 11 height 10
click at [34, 569] on icon at bounding box center [29, 673] width 12 height 12
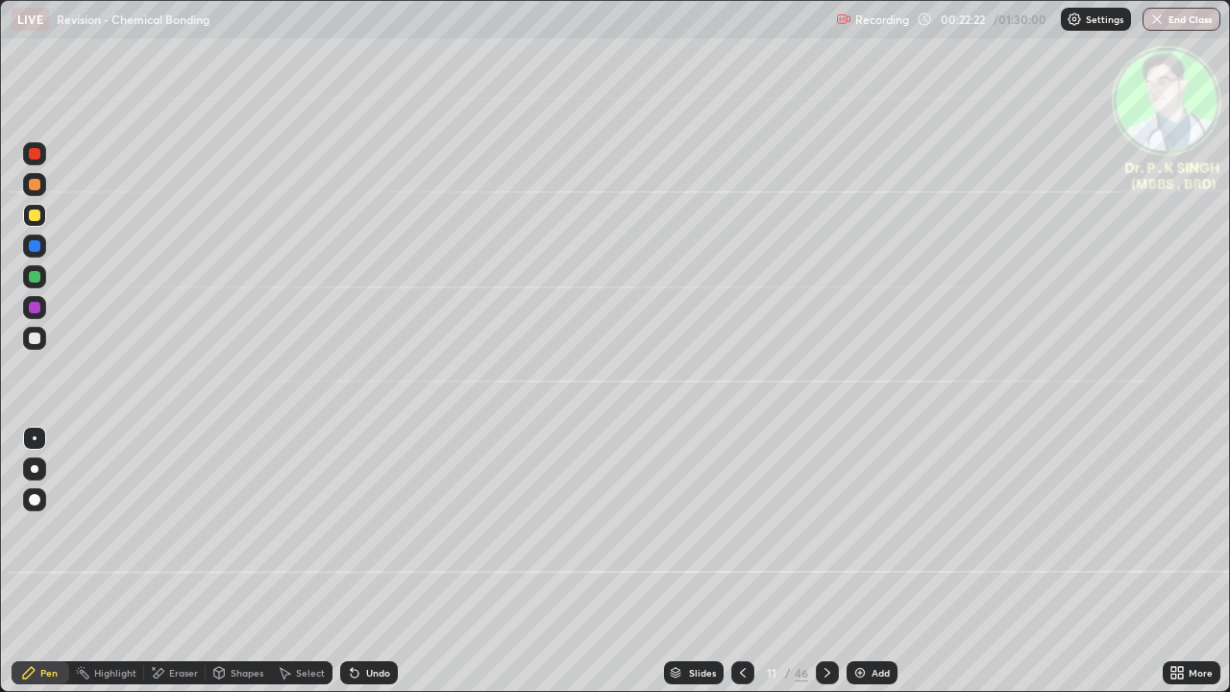
click at [820, 569] on div at bounding box center [827, 672] width 23 height 23
click at [826, 569] on icon at bounding box center [827, 672] width 15 height 15
click at [827, 569] on icon at bounding box center [827, 672] width 15 height 15
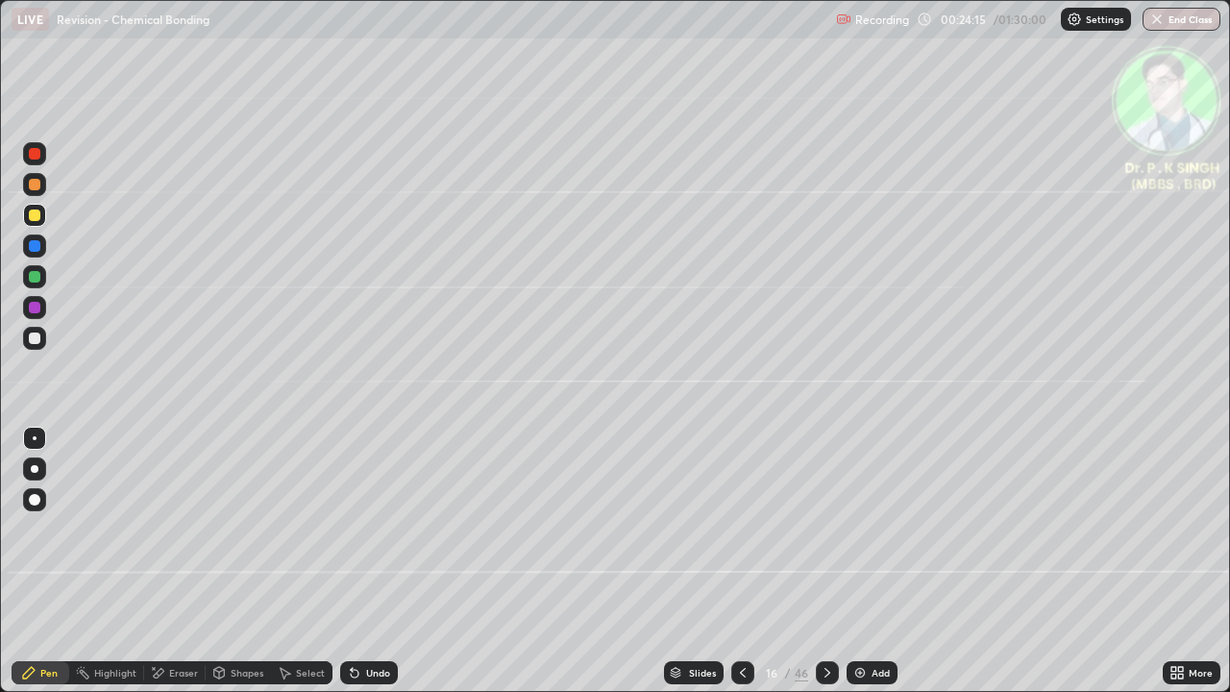
click at [738, 569] on icon at bounding box center [742, 672] width 15 height 15
click at [732, 569] on div at bounding box center [743, 672] width 23 height 23
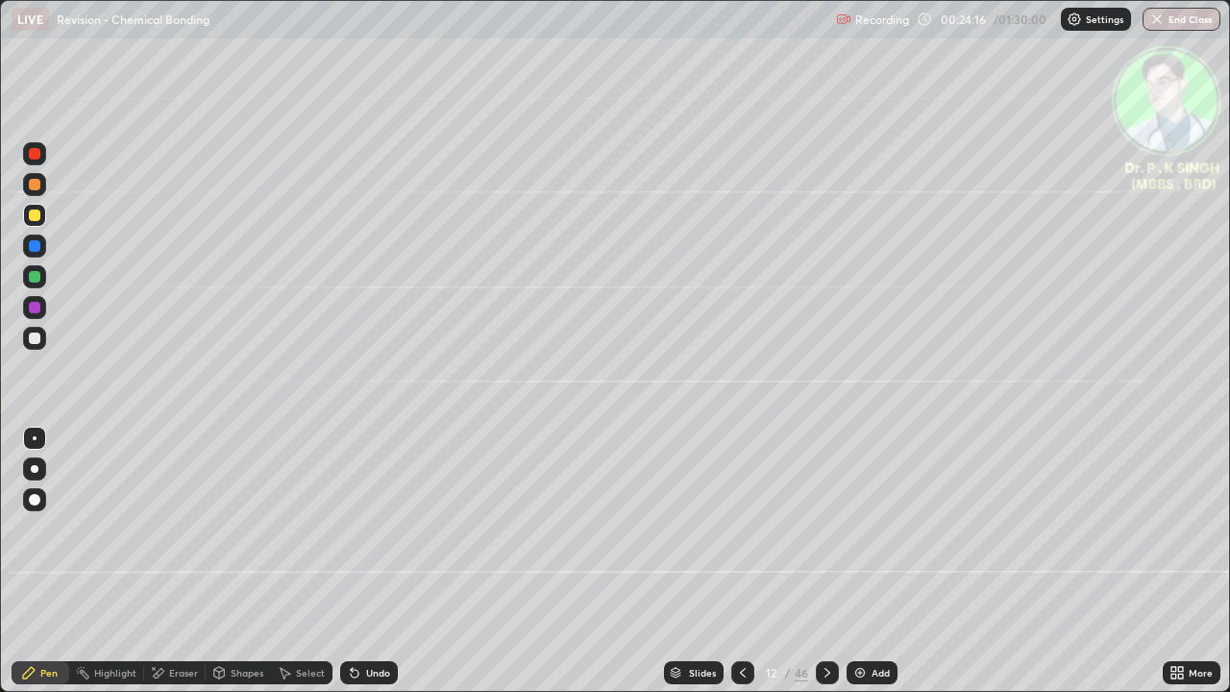
click at [718, 569] on div "Slides" at bounding box center [694, 672] width 60 height 23
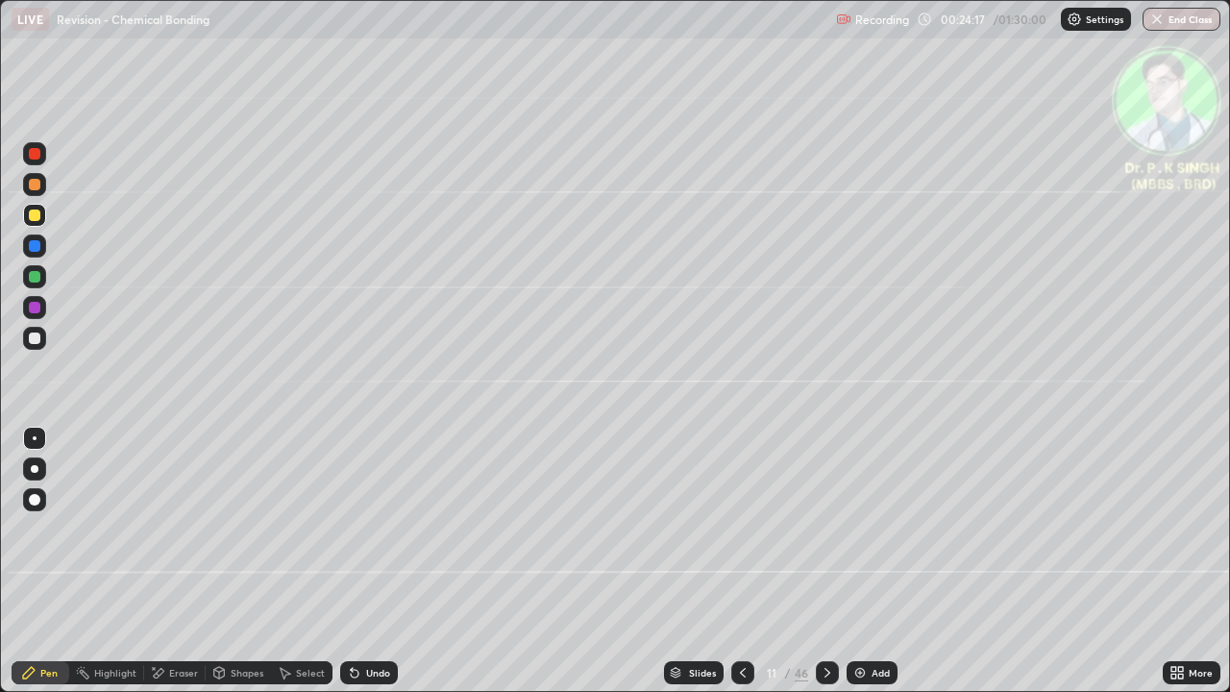
scroll to position [7, 11]
click at [722, 569] on img "grid" at bounding box center [576, 583] width 364 height 197
click at [738, 569] on icon at bounding box center [742, 672] width 15 height 15
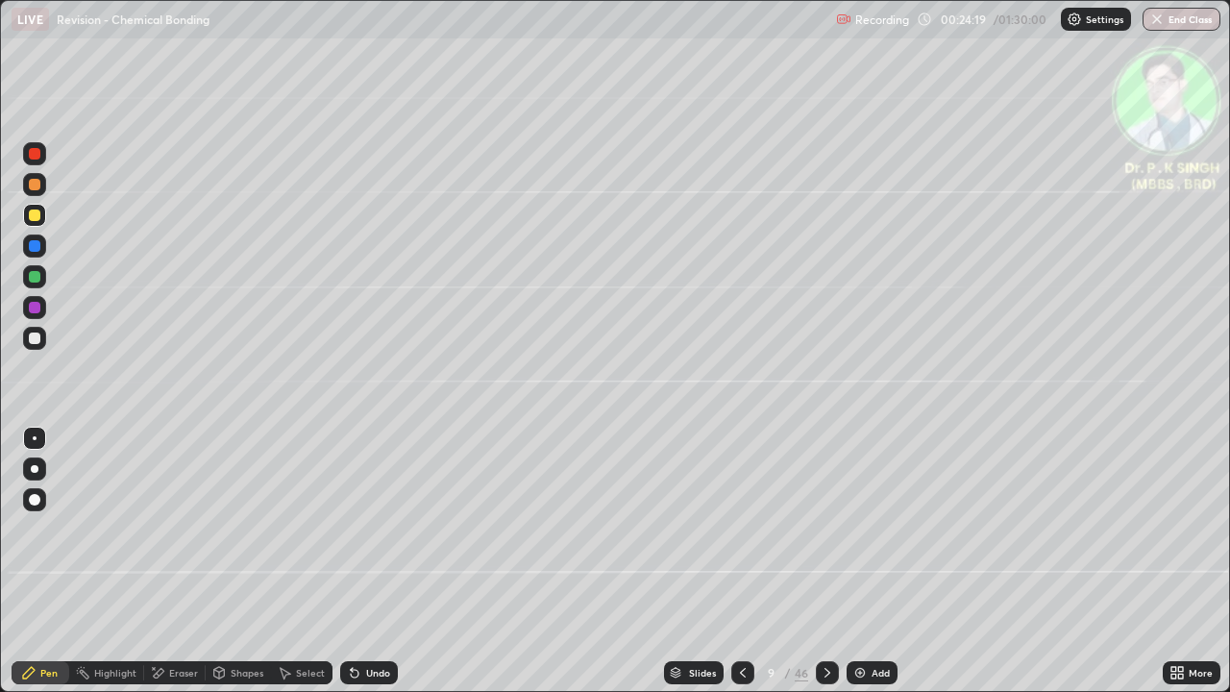
click at [736, 569] on div at bounding box center [743, 672] width 23 height 23
click at [734, 569] on div at bounding box center [743, 672] width 23 height 23
click at [732, 569] on div at bounding box center [743, 673] width 23 height 38
click at [733, 569] on div at bounding box center [743, 672] width 23 height 23
click at [732, 569] on div at bounding box center [743, 673] width 23 height 38
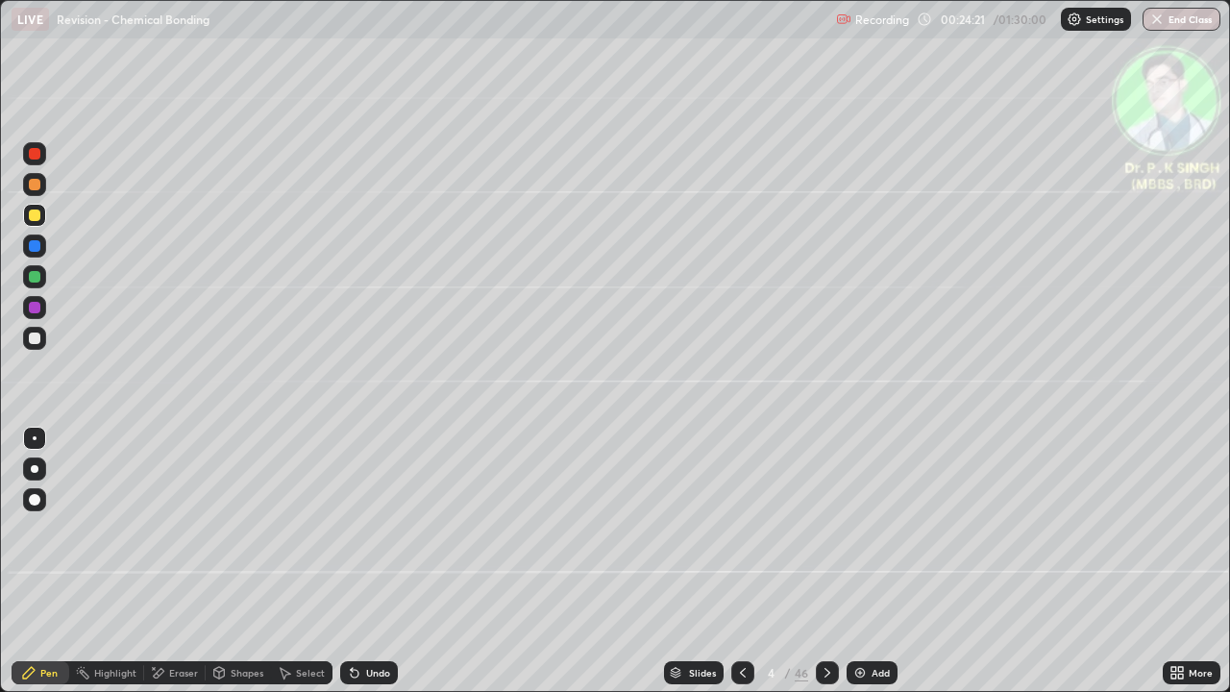
click at [738, 569] on icon at bounding box center [742, 672] width 15 height 15
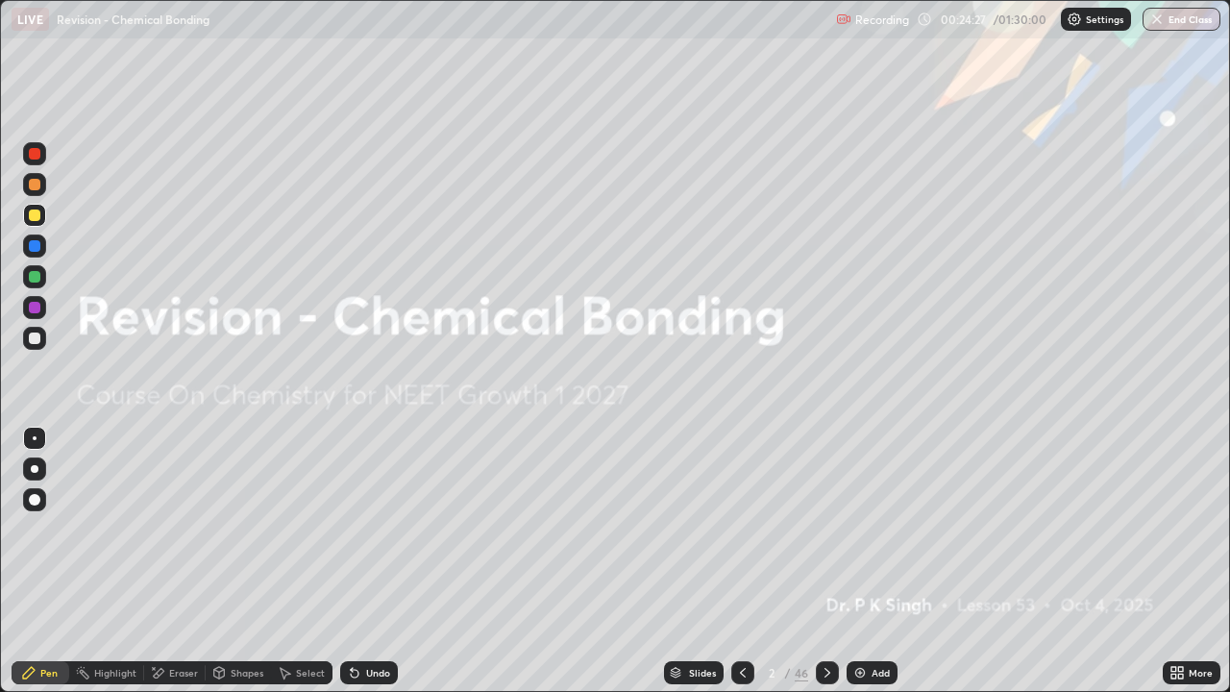
click at [827, 569] on icon at bounding box center [827, 672] width 15 height 15
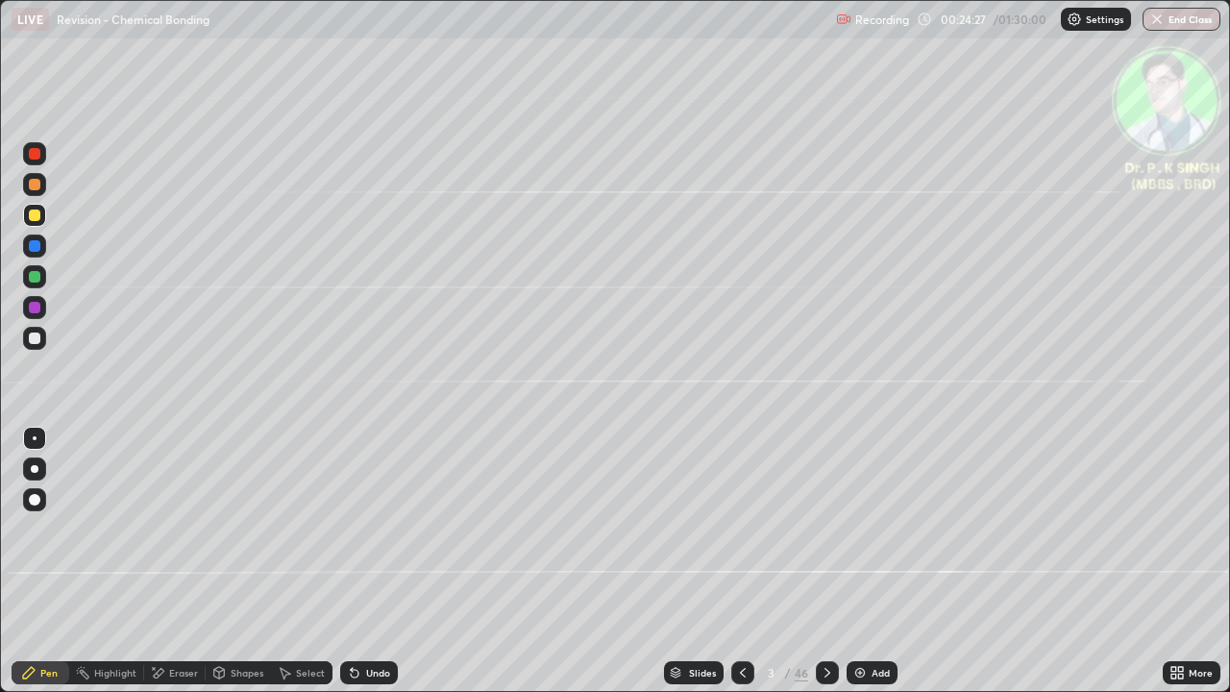
click at [825, 569] on icon at bounding box center [827, 672] width 15 height 15
click at [828, 569] on icon at bounding box center [827, 672] width 15 height 15
click at [824, 569] on icon at bounding box center [827, 672] width 15 height 15
click at [820, 569] on div at bounding box center [827, 672] width 23 height 23
click at [826, 569] on icon at bounding box center [827, 672] width 15 height 15
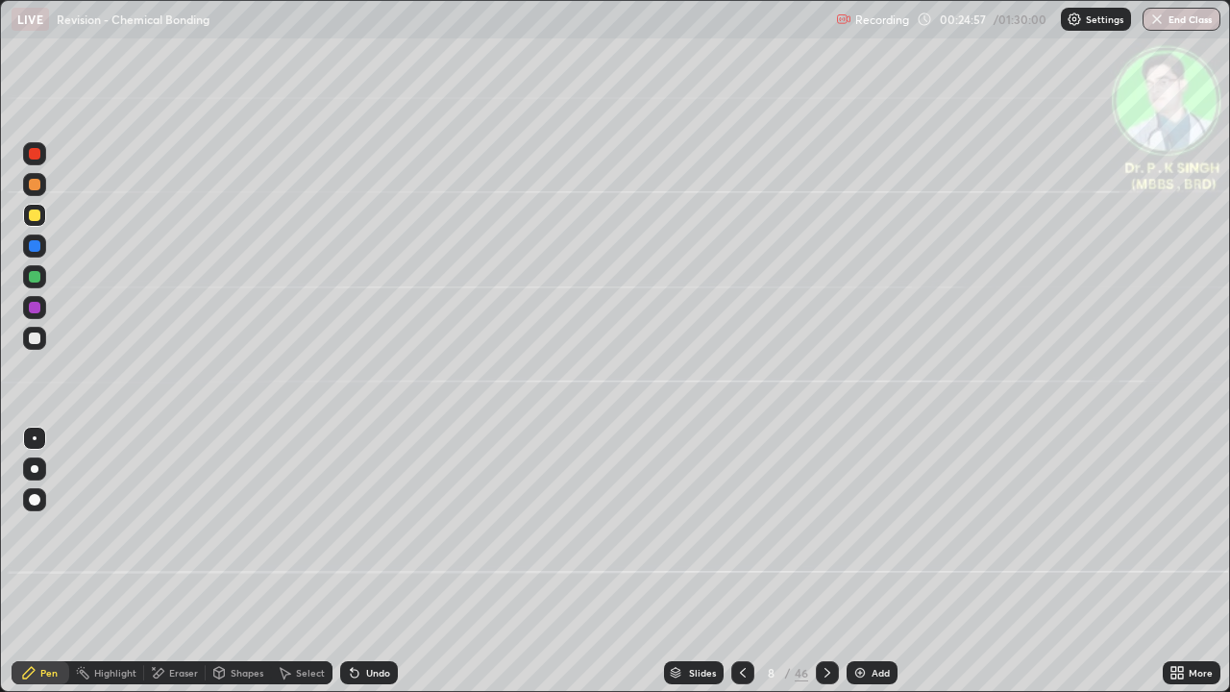
click at [817, 569] on div at bounding box center [827, 672] width 23 height 23
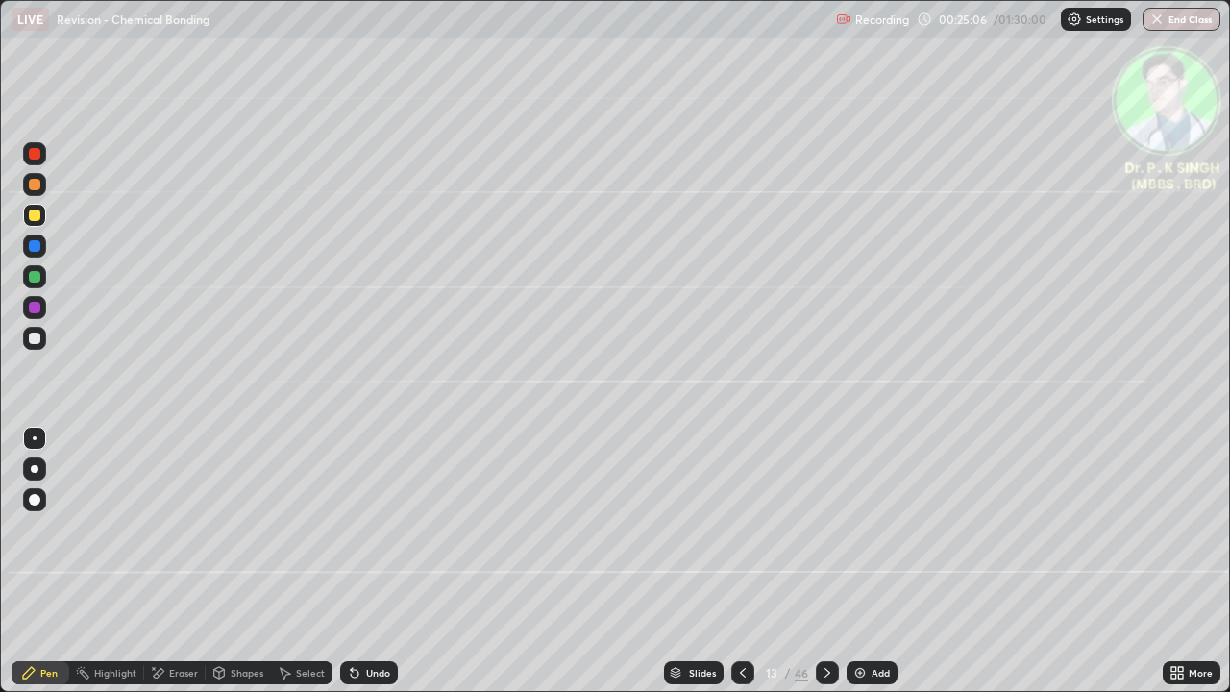
click at [824, 569] on icon at bounding box center [827, 672] width 15 height 15
click at [827, 569] on icon at bounding box center [827, 672] width 15 height 15
click at [825, 569] on icon at bounding box center [827, 672] width 15 height 15
click at [744, 569] on div at bounding box center [743, 672] width 23 height 23
click at [740, 569] on icon at bounding box center [742, 672] width 15 height 15
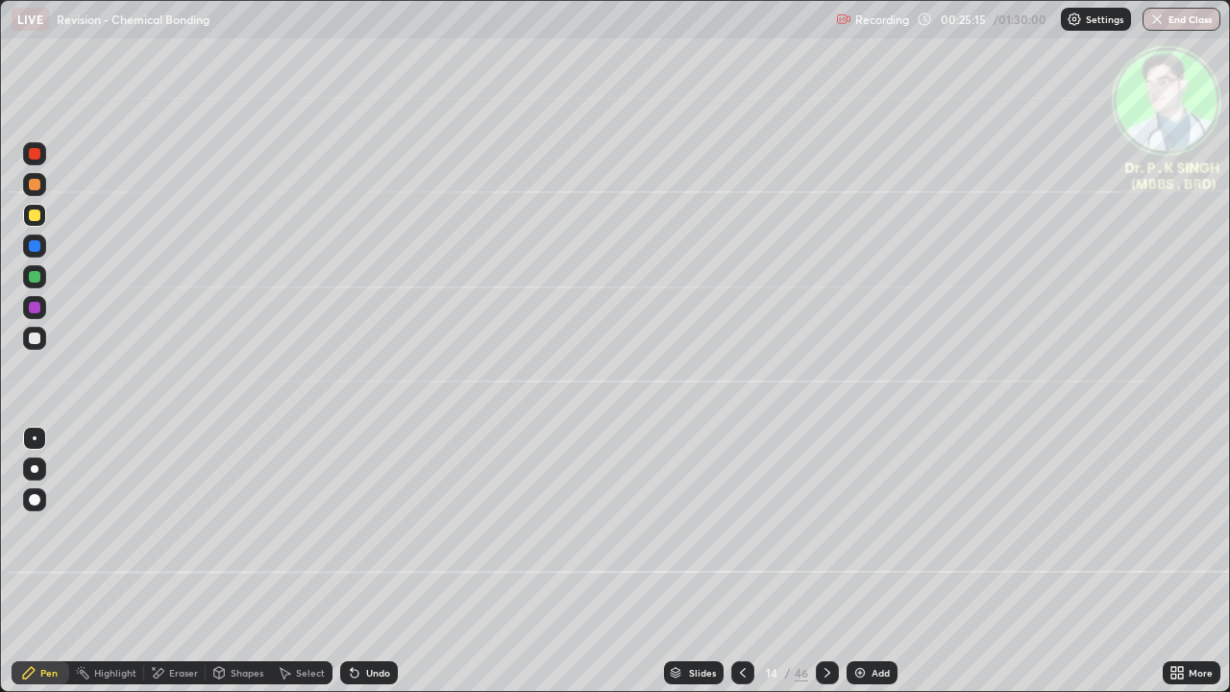
click at [741, 569] on icon at bounding box center [742, 672] width 15 height 15
click at [825, 569] on icon at bounding box center [827, 672] width 15 height 15
click at [826, 569] on icon at bounding box center [827, 672] width 15 height 15
click at [825, 569] on icon at bounding box center [828, 673] width 6 height 10
click at [745, 569] on icon at bounding box center [742, 672] width 15 height 15
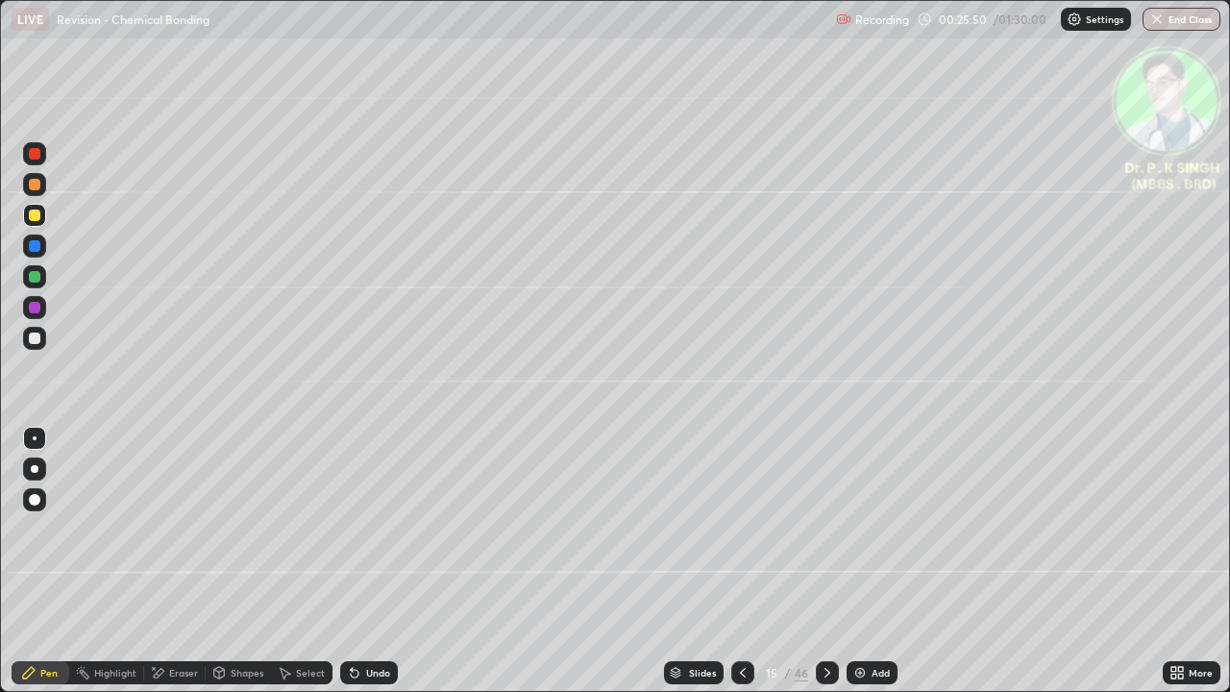
click at [742, 569] on icon at bounding box center [742, 672] width 15 height 15
click at [824, 569] on icon at bounding box center [827, 672] width 15 height 15
click at [825, 569] on icon at bounding box center [828, 673] width 6 height 10
click at [740, 569] on icon at bounding box center [742, 672] width 15 height 15
click at [741, 569] on icon at bounding box center [742, 672] width 15 height 15
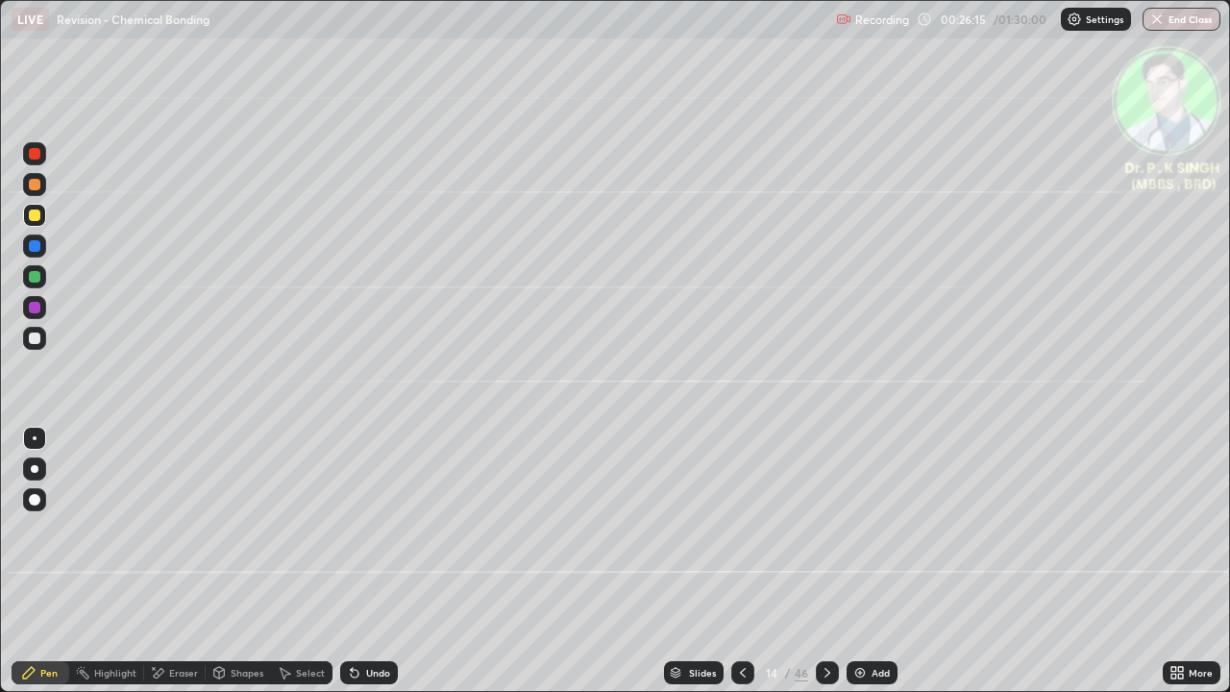
click at [732, 569] on div at bounding box center [743, 672] width 23 height 23
click at [739, 569] on icon at bounding box center [742, 672] width 15 height 15
click at [741, 569] on icon at bounding box center [743, 673] width 6 height 10
click at [828, 569] on icon at bounding box center [827, 672] width 15 height 15
click at [740, 569] on icon at bounding box center [742, 672] width 15 height 15
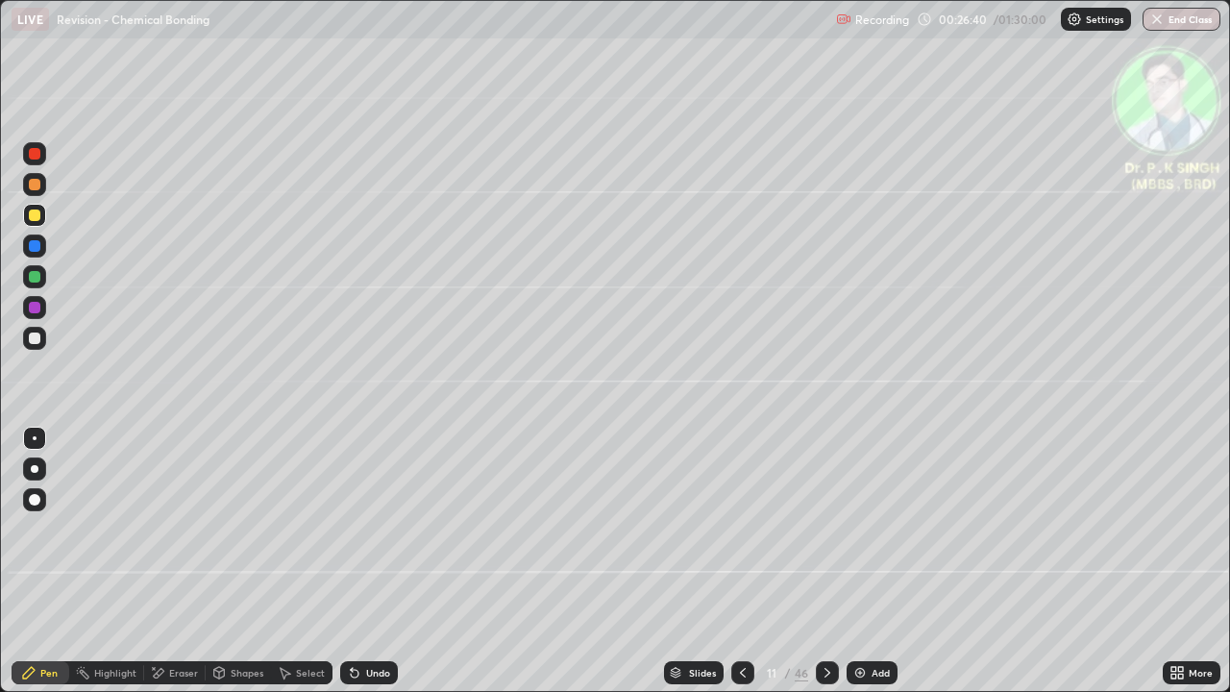
click at [831, 569] on div at bounding box center [827, 672] width 23 height 23
click at [826, 569] on icon at bounding box center [827, 672] width 15 height 15
click at [740, 569] on icon at bounding box center [742, 672] width 15 height 15
click at [827, 569] on icon at bounding box center [827, 672] width 15 height 15
click at [827, 569] on div at bounding box center [827, 672] width 23 height 23
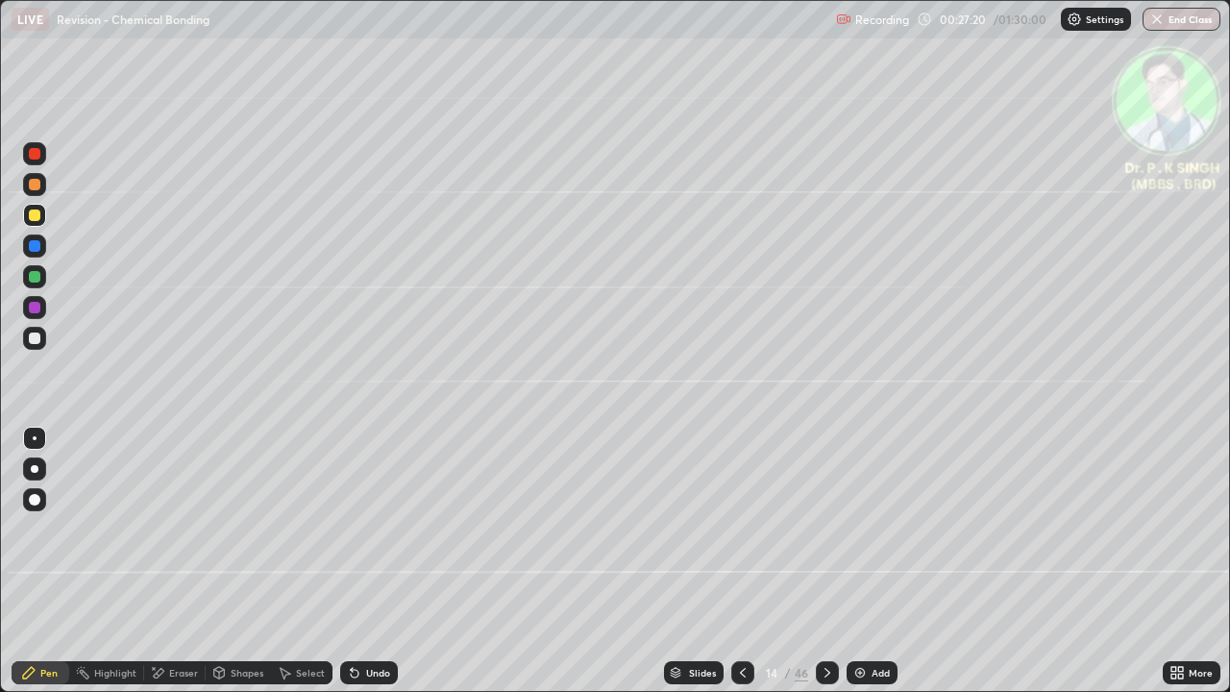
click at [817, 569] on div at bounding box center [827, 673] width 23 height 38
click at [824, 569] on div at bounding box center [827, 672] width 23 height 23
click at [826, 569] on icon at bounding box center [827, 672] width 15 height 15
click at [823, 569] on icon at bounding box center [827, 672] width 15 height 15
click at [744, 569] on div at bounding box center [743, 672] width 23 height 23
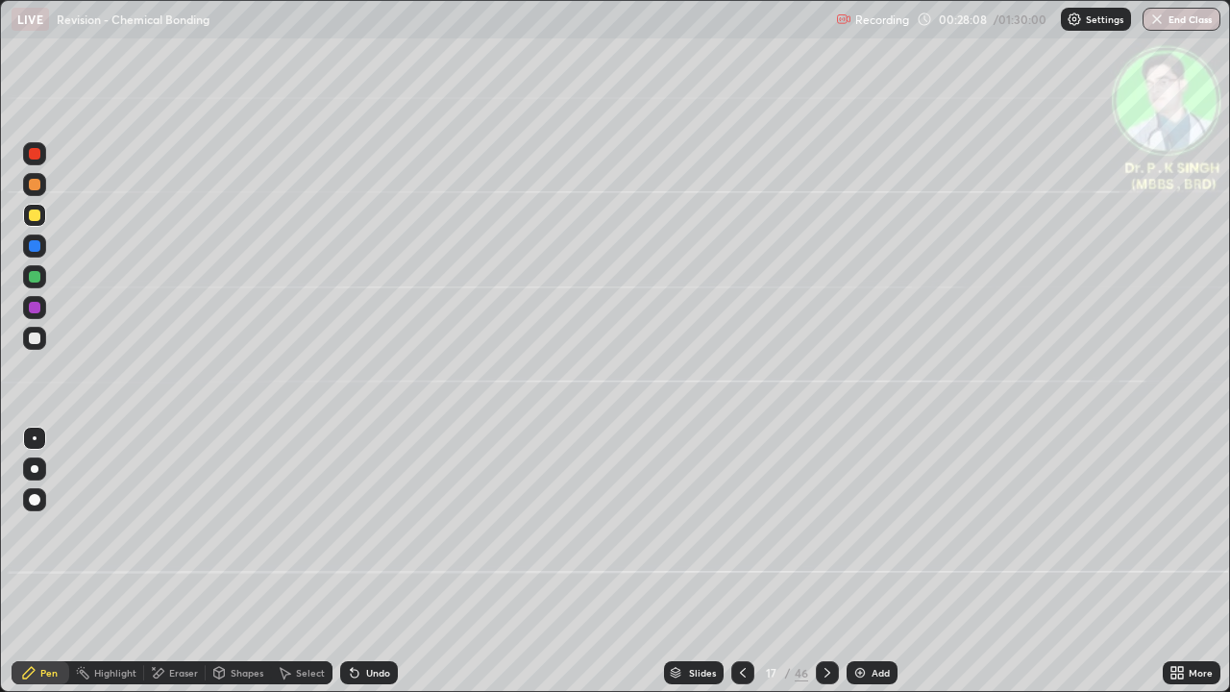
click at [741, 569] on icon at bounding box center [742, 672] width 15 height 15
click at [740, 569] on icon at bounding box center [742, 672] width 15 height 15
click at [732, 569] on div at bounding box center [743, 672] width 23 height 23
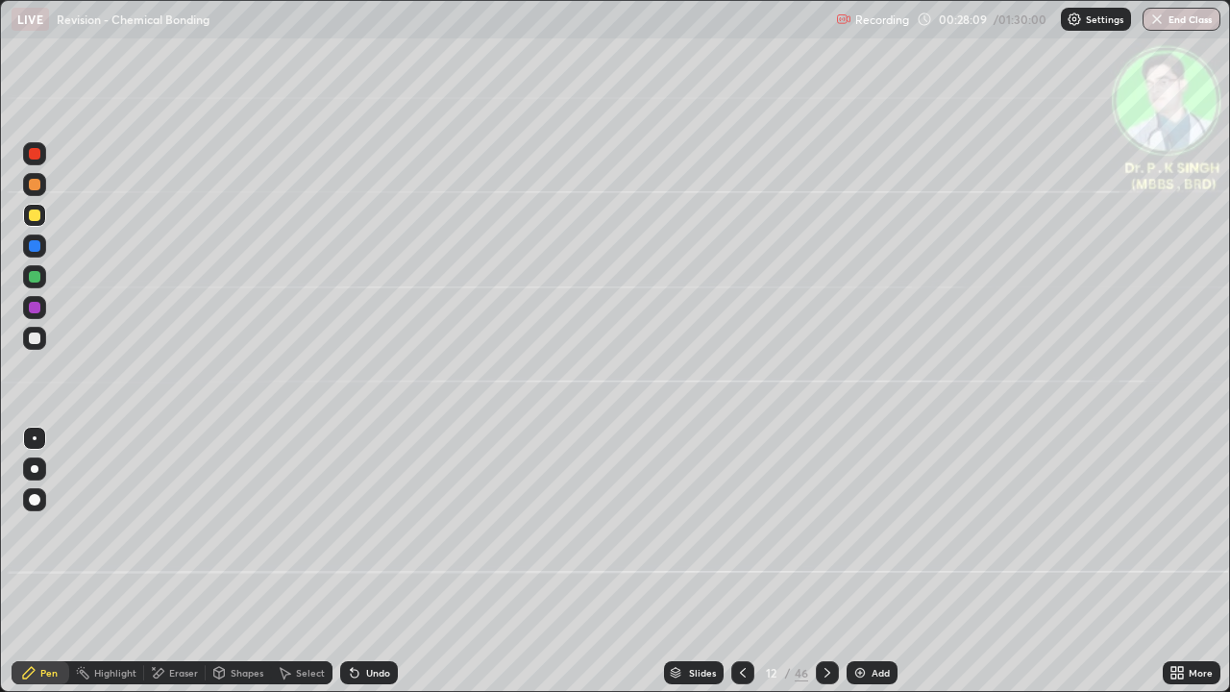
click at [732, 569] on div at bounding box center [743, 672] width 23 height 23
click at [718, 569] on div "Slides" at bounding box center [694, 672] width 60 height 23
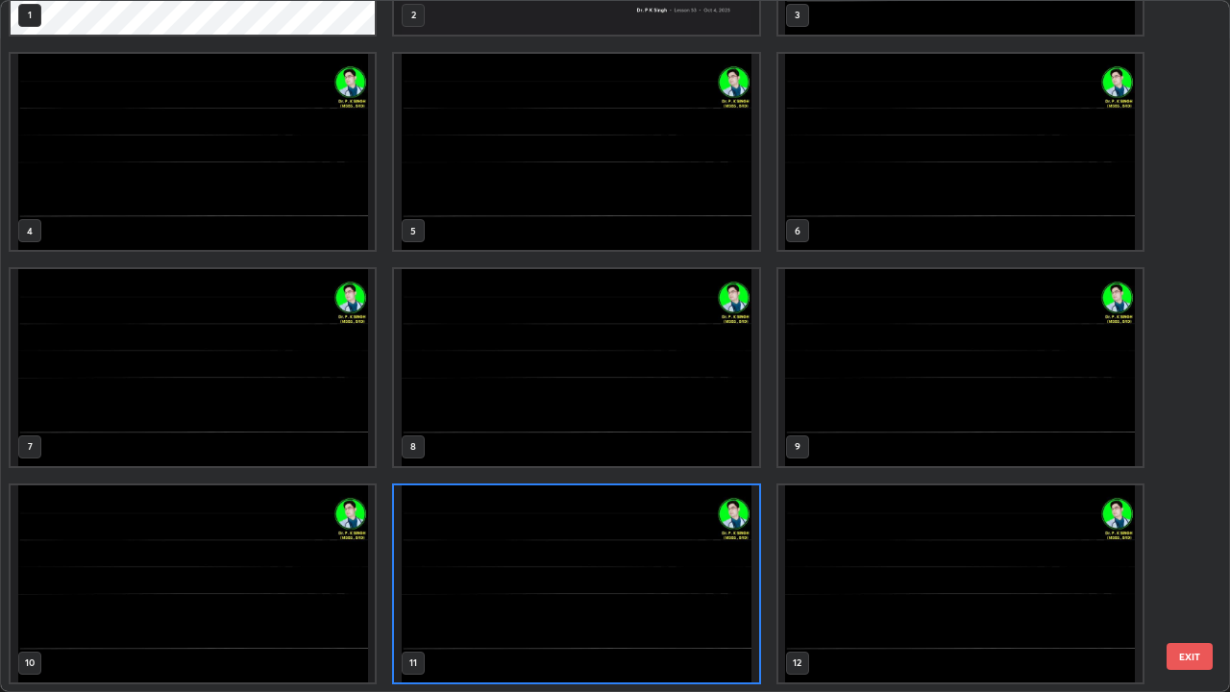
click at [724, 569] on img "grid" at bounding box center [576, 583] width 364 height 197
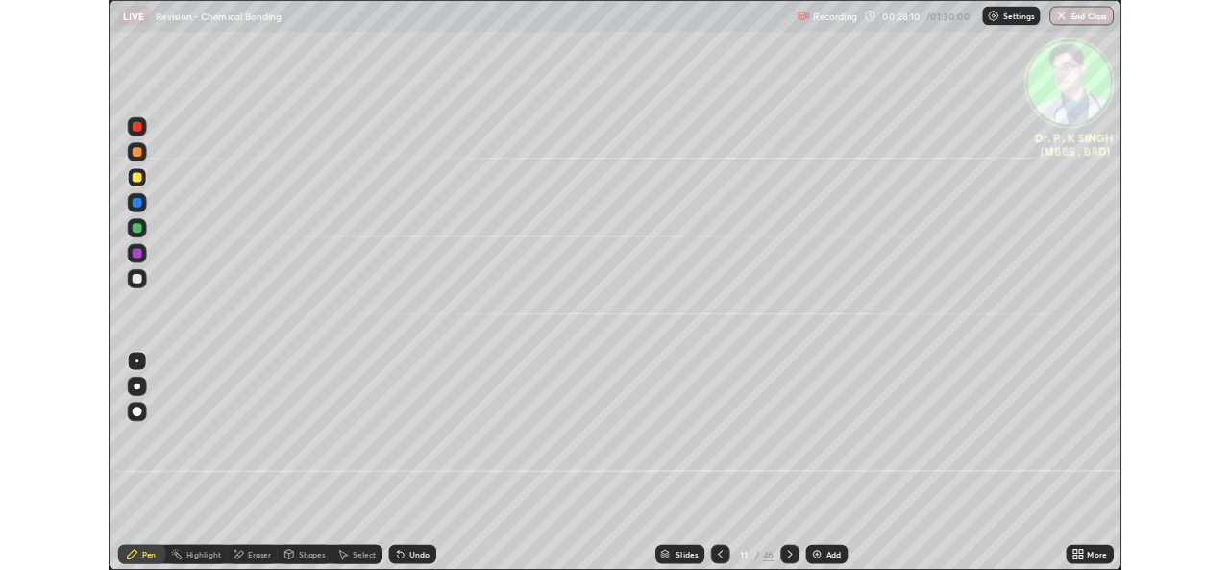
scroll to position [0, 0]
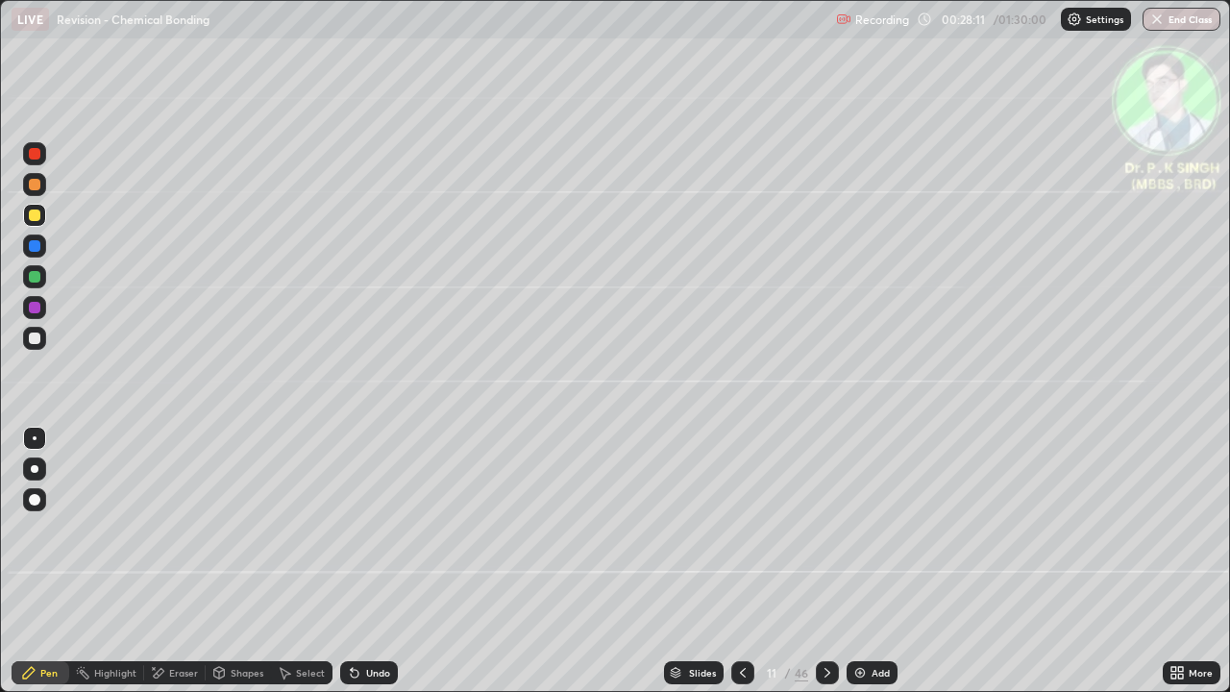
click at [740, 569] on icon at bounding box center [743, 673] width 6 height 10
click at [739, 569] on icon at bounding box center [742, 672] width 15 height 15
click at [741, 569] on icon at bounding box center [742, 672] width 15 height 15
click at [824, 569] on icon at bounding box center [827, 672] width 15 height 15
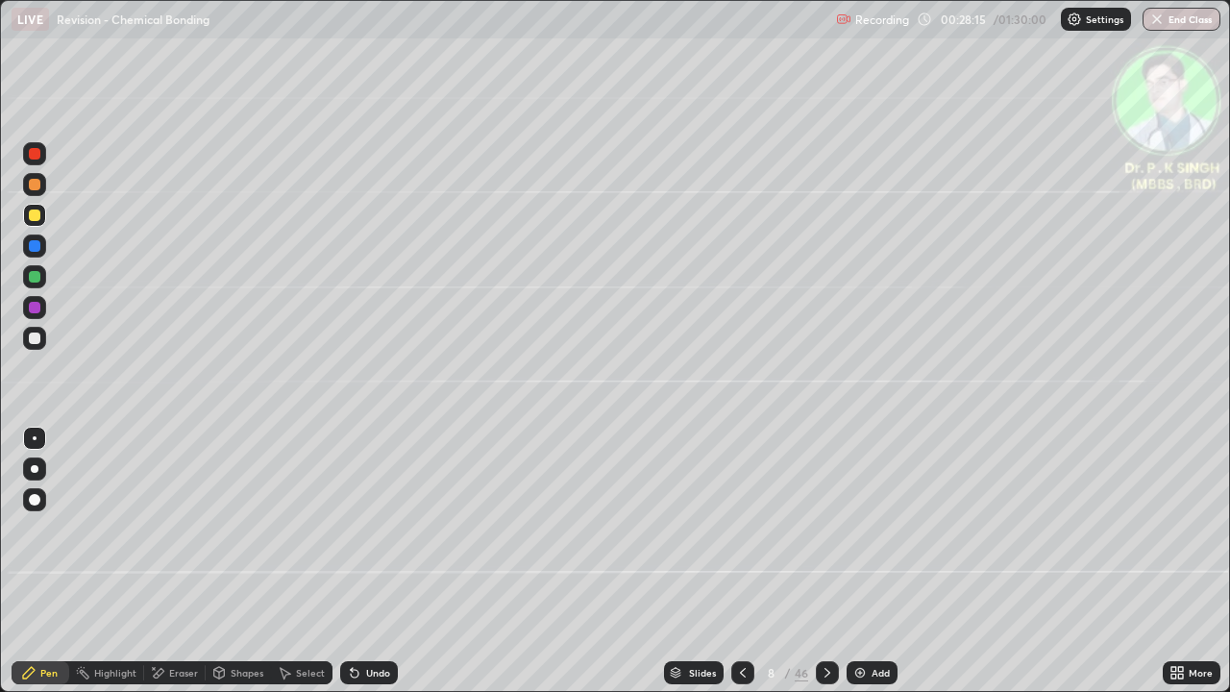
click at [826, 569] on icon at bounding box center [827, 672] width 15 height 15
click at [820, 569] on icon at bounding box center [827, 672] width 15 height 15
click at [816, 569] on div at bounding box center [827, 673] width 23 height 38
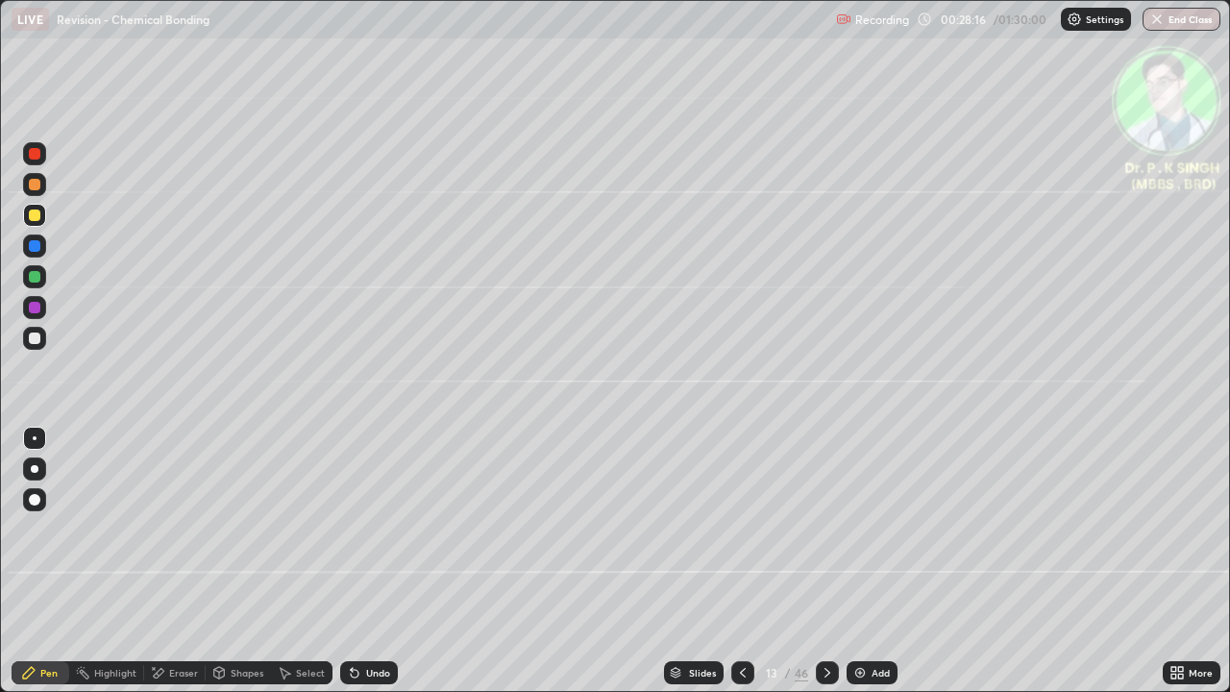
click at [818, 569] on div at bounding box center [827, 672] width 23 height 23
click at [818, 569] on div at bounding box center [827, 673] width 23 height 38
click at [817, 569] on div at bounding box center [827, 673] width 23 height 38
click at [818, 569] on div at bounding box center [827, 673] width 23 height 38
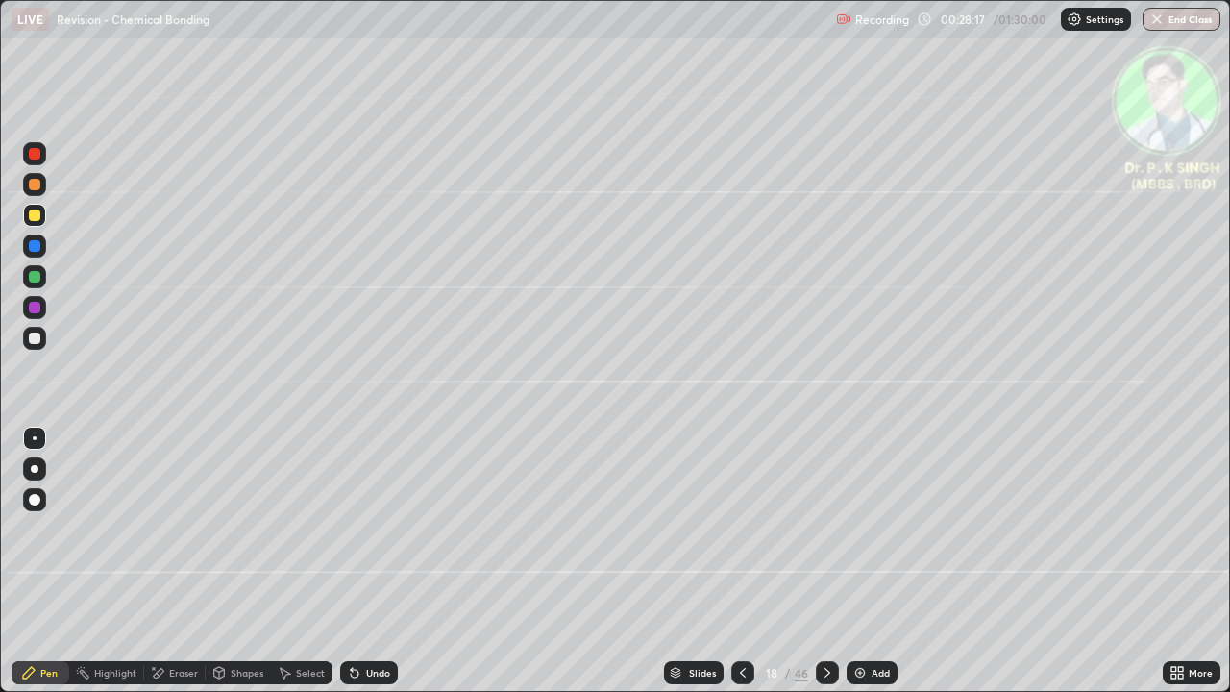
click at [816, 569] on div at bounding box center [827, 673] width 23 height 38
click at [750, 569] on div at bounding box center [743, 672] width 23 height 23
click at [741, 569] on icon at bounding box center [742, 672] width 15 height 15
click at [826, 569] on icon at bounding box center [827, 672] width 15 height 15
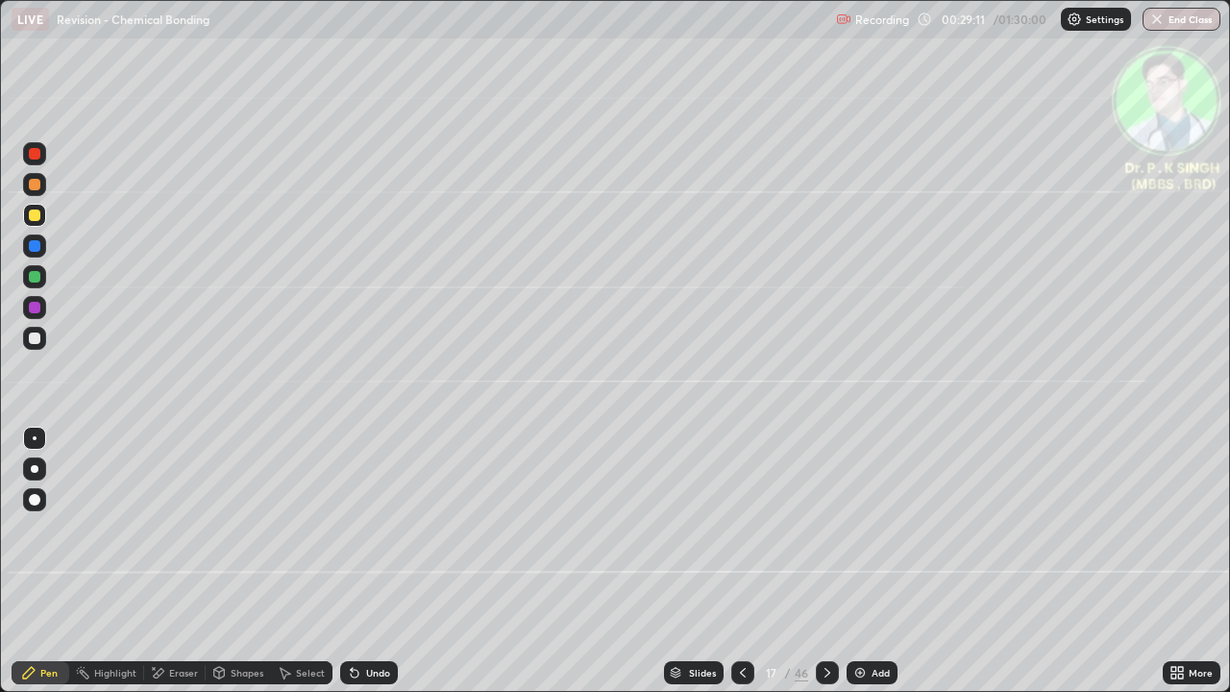
click at [42, 278] on div at bounding box center [34, 276] width 23 height 23
click at [37, 250] on div at bounding box center [35, 246] width 12 height 12
click at [36, 215] on div at bounding box center [35, 216] width 12 height 12
click at [825, 569] on icon at bounding box center [827, 672] width 15 height 15
click at [167, 569] on div "Eraser" at bounding box center [175, 672] width 62 height 23
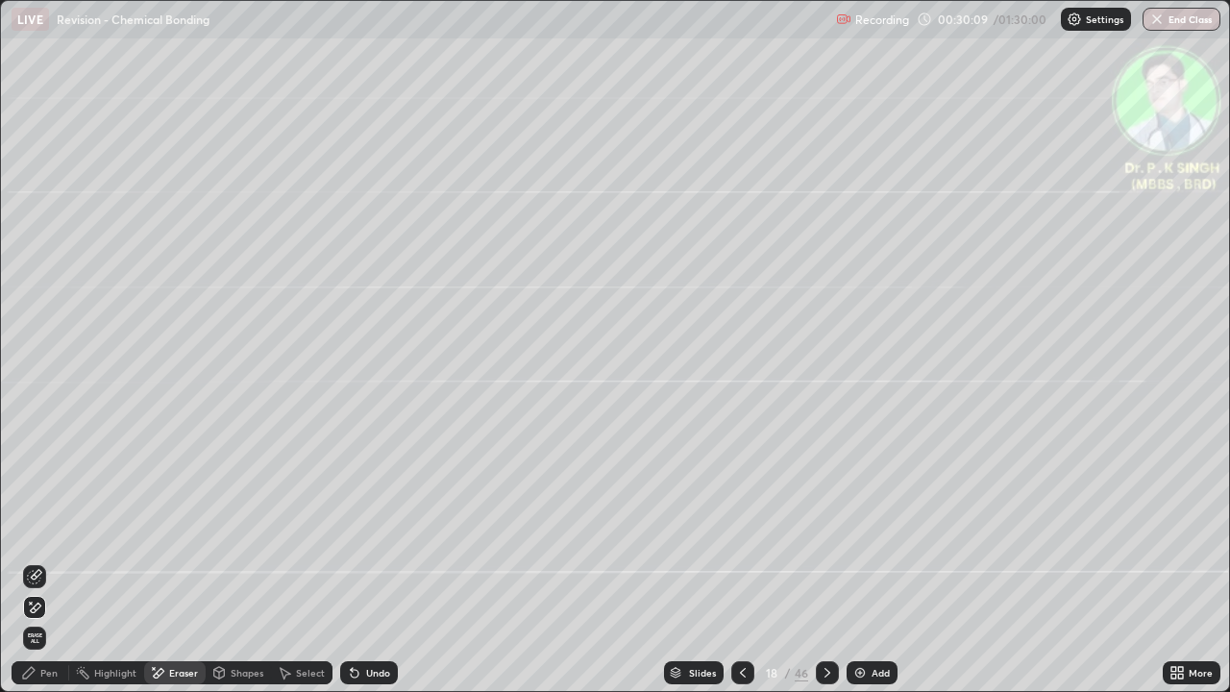
click at [37, 569] on span "Erase all" at bounding box center [34, 638] width 21 height 12
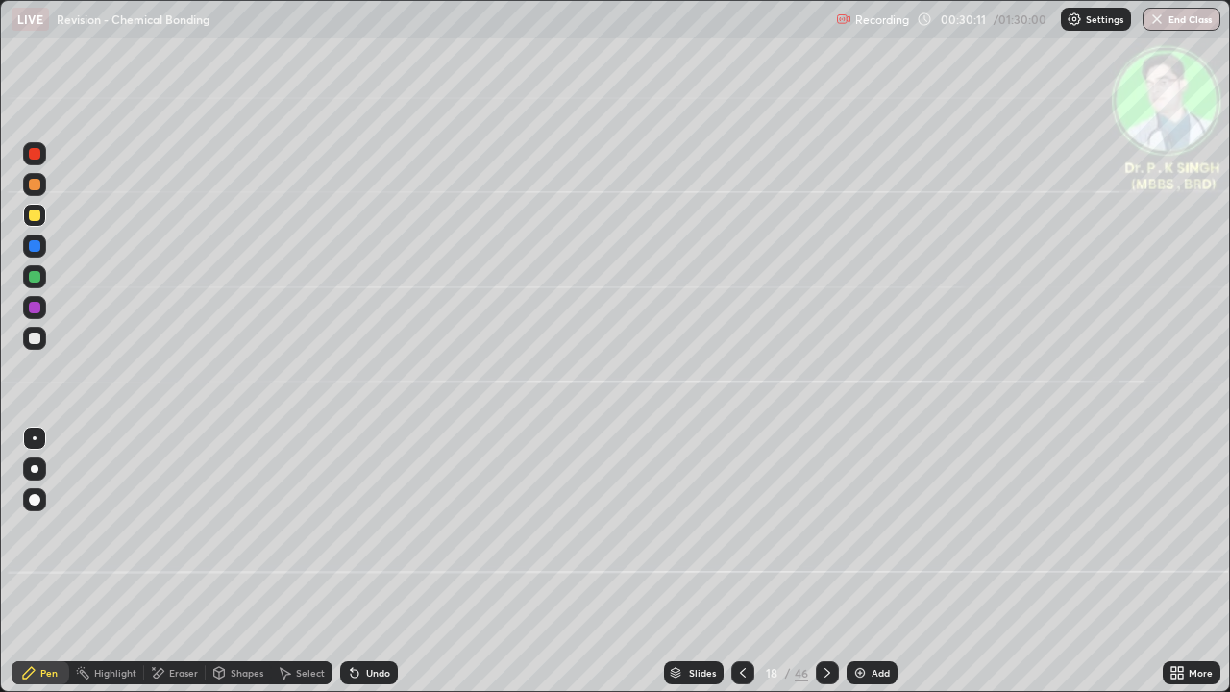
click at [47, 216] on div at bounding box center [34, 215] width 31 height 31
click at [826, 569] on icon at bounding box center [827, 672] width 15 height 15
click at [165, 569] on div "Eraser" at bounding box center [175, 672] width 62 height 23
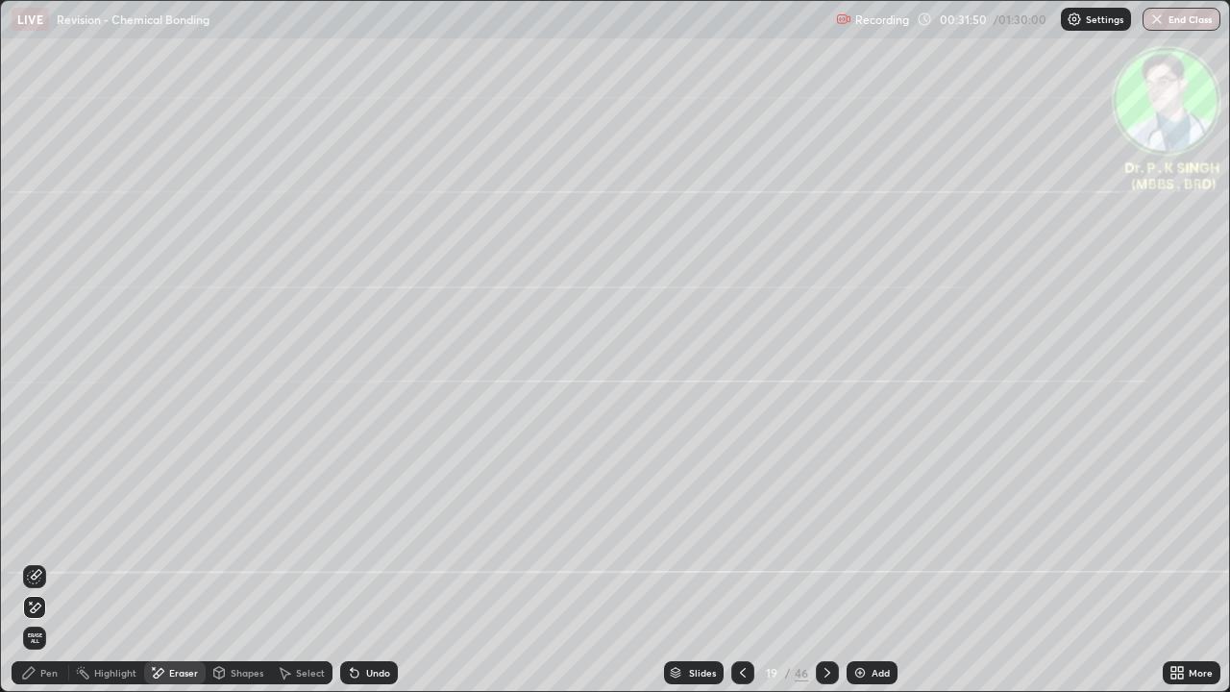
click at [37, 569] on span "Erase all" at bounding box center [34, 638] width 21 height 12
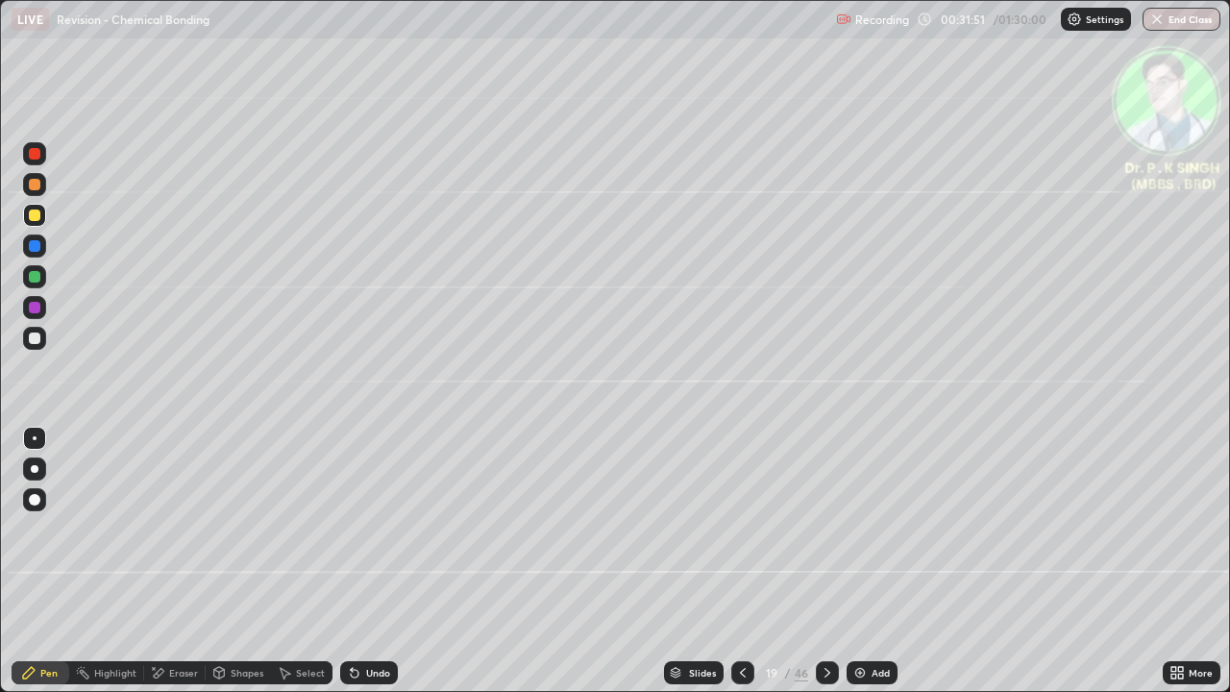
click at [39, 188] on div at bounding box center [35, 185] width 12 height 12
click at [39, 212] on div at bounding box center [35, 216] width 12 height 12
click at [184, 569] on div "Eraser" at bounding box center [183, 673] width 29 height 10
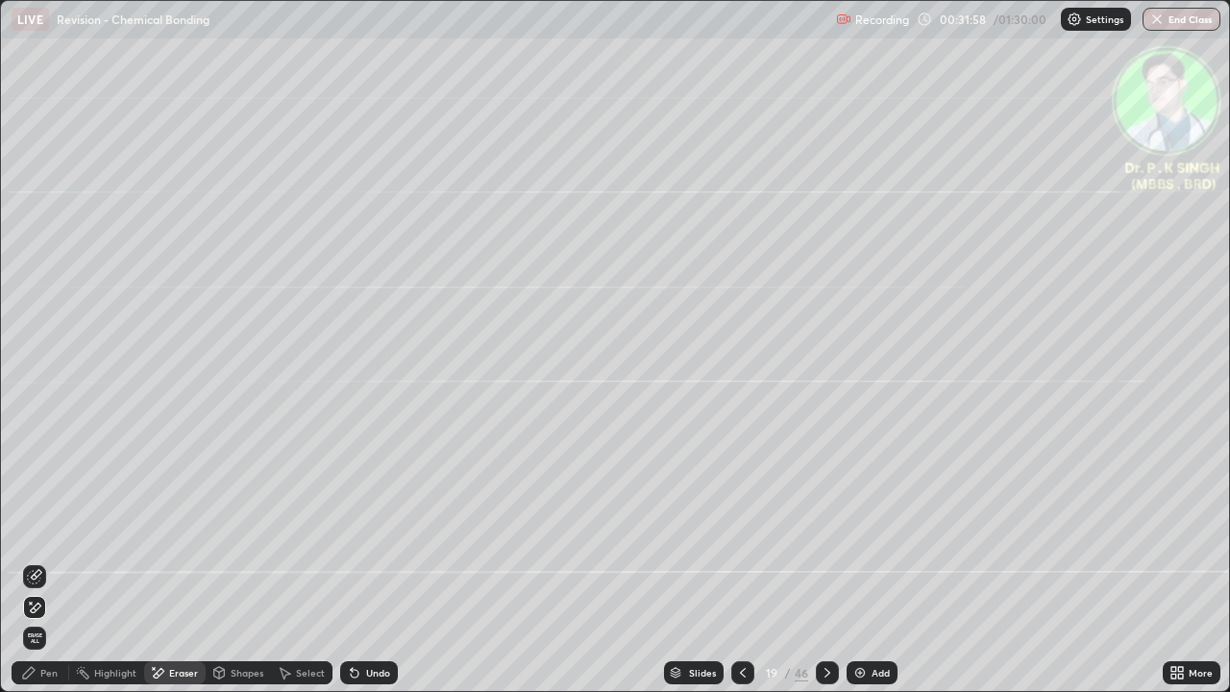
click at [42, 569] on div at bounding box center [34, 607] width 23 height 23
click at [40, 569] on div "Pen" at bounding box center [48, 673] width 17 height 10
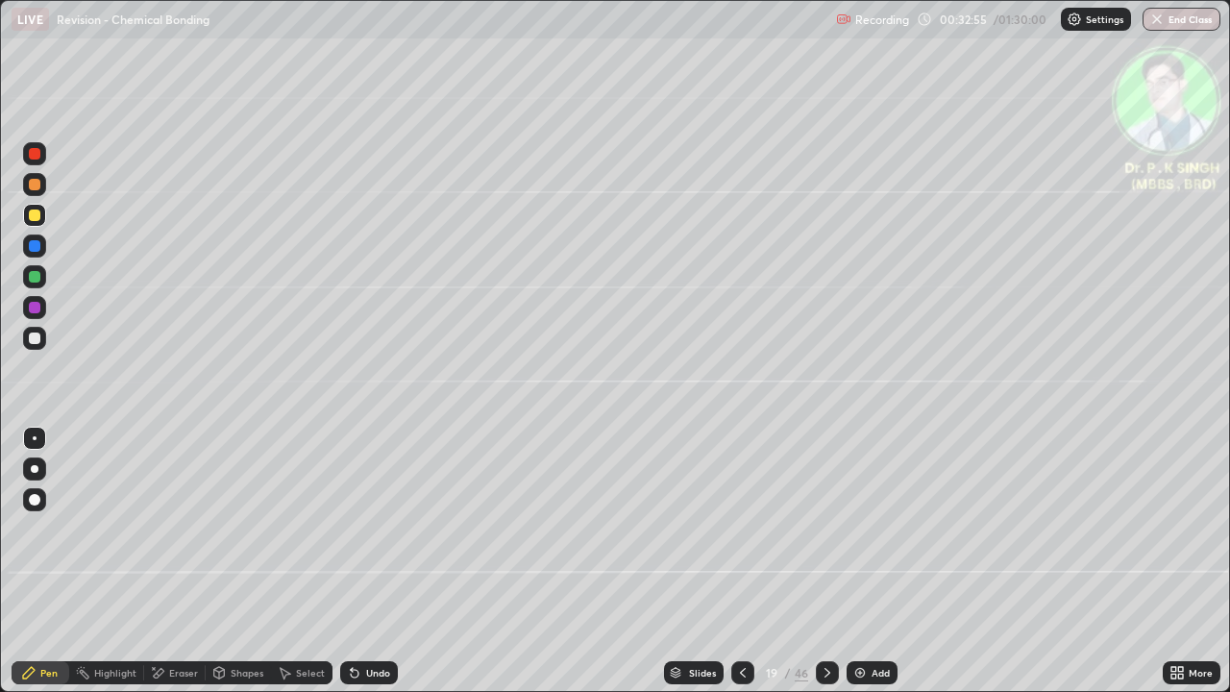
click at [828, 569] on icon at bounding box center [827, 672] width 15 height 15
click at [820, 569] on div at bounding box center [827, 672] width 23 height 23
click at [825, 569] on icon at bounding box center [827, 672] width 15 height 15
click at [831, 569] on div at bounding box center [827, 673] width 23 height 38
click at [820, 569] on icon at bounding box center [827, 672] width 15 height 15
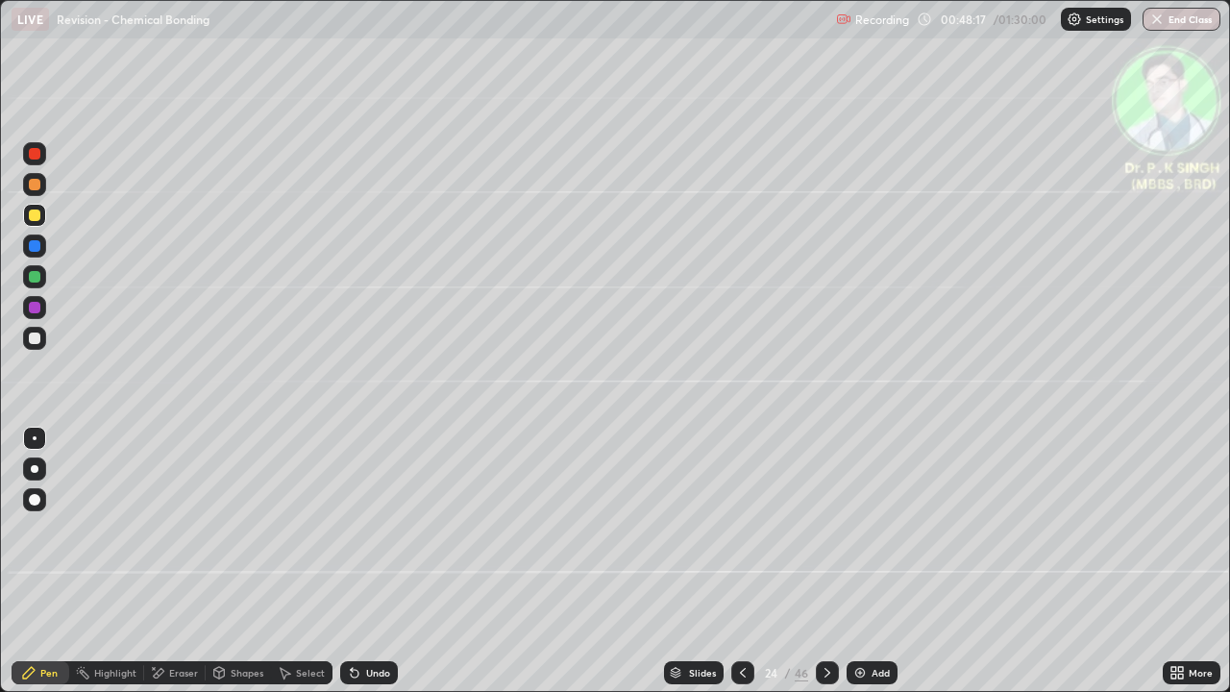
click at [833, 569] on div at bounding box center [827, 672] width 23 height 23
click at [826, 569] on icon at bounding box center [827, 672] width 15 height 15
click at [836, 569] on div at bounding box center [827, 672] width 23 height 23
click at [829, 569] on div at bounding box center [827, 672] width 23 height 23
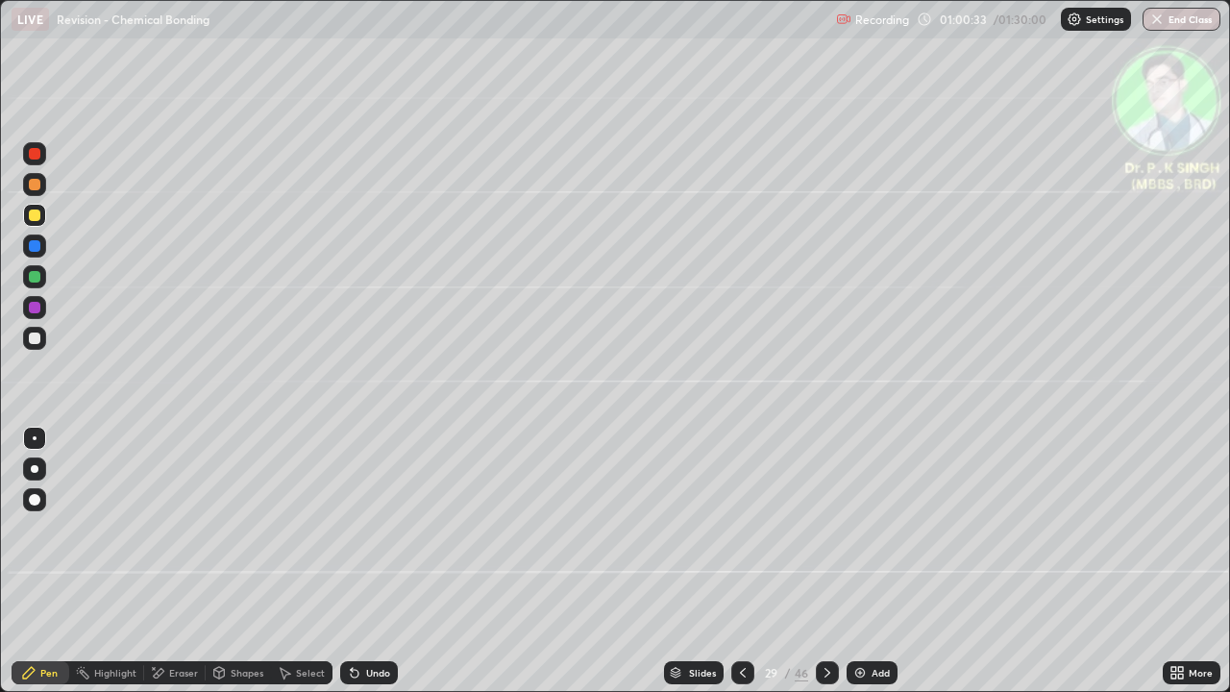
click at [1186, 23] on button "End Class" at bounding box center [1182, 19] width 78 height 23
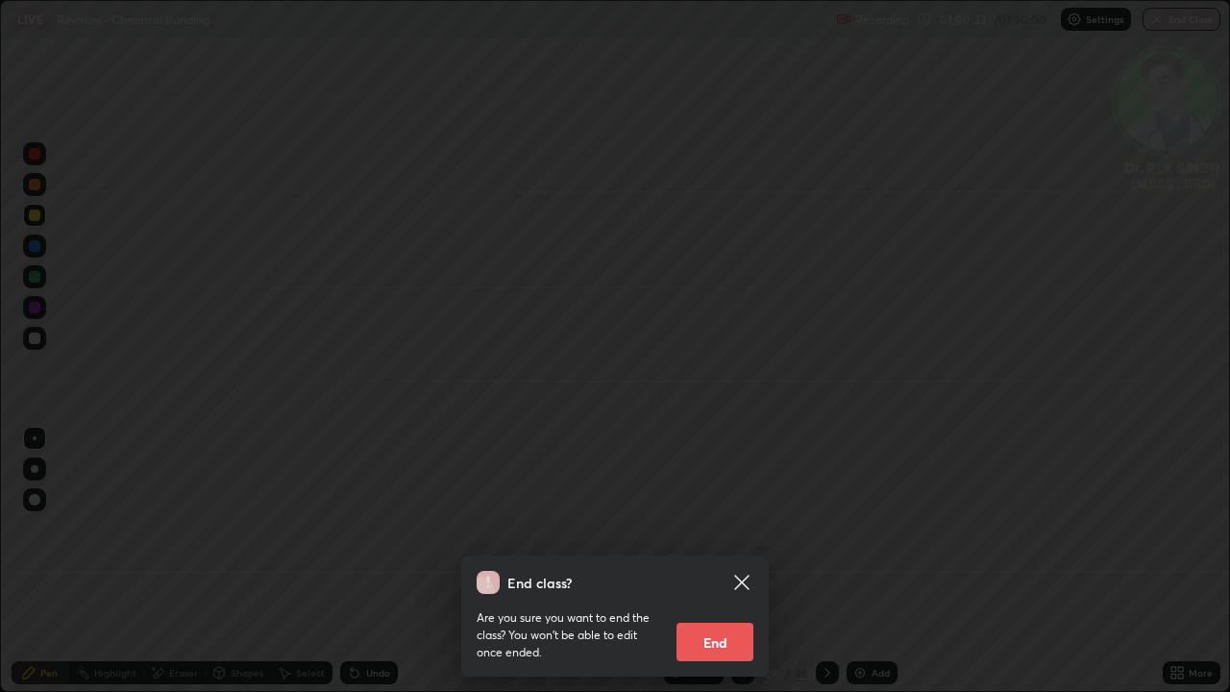
click at [707, 569] on button "End" at bounding box center [715, 642] width 77 height 38
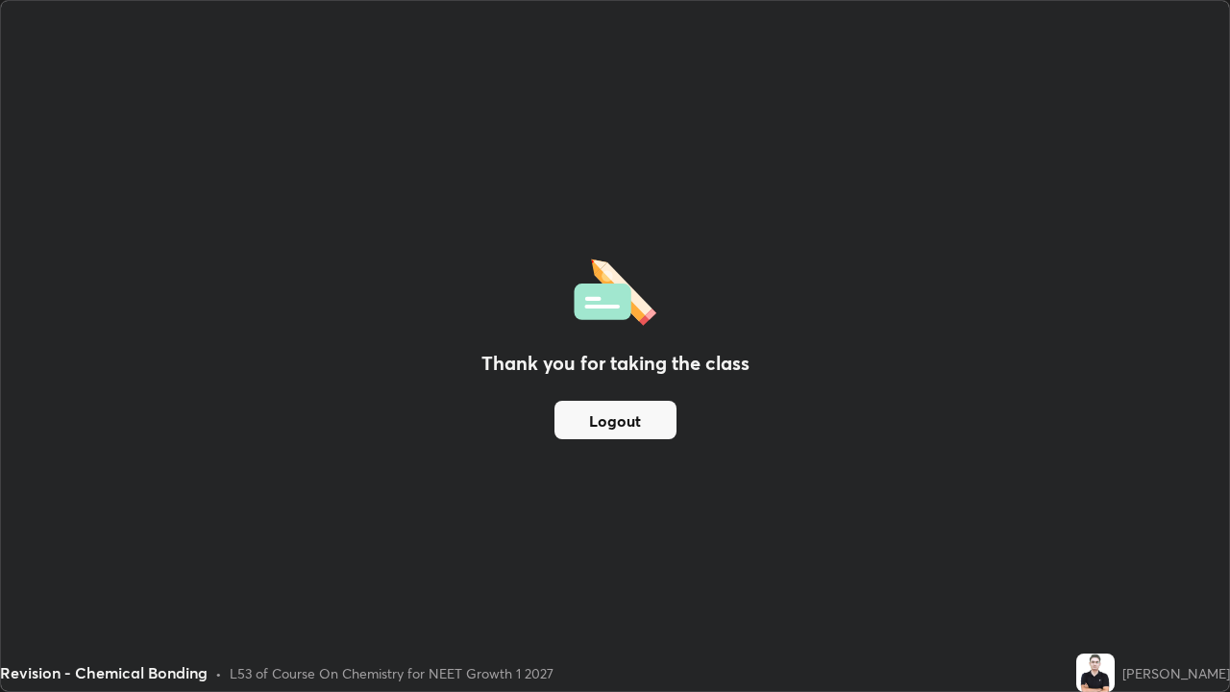
click at [648, 407] on button "Logout" at bounding box center [616, 420] width 122 height 38
click at [657, 426] on button "Logout" at bounding box center [616, 420] width 122 height 38
click at [665, 422] on button "Logout" at bounding box center [616, 420] width 122 height 38
click at [667, 421] on button "Logout" at bounding box center [616, 420] width 122 height 38
click at [670, 417] on button "Logout" at bounding box center [616, 420] width 122 height 38
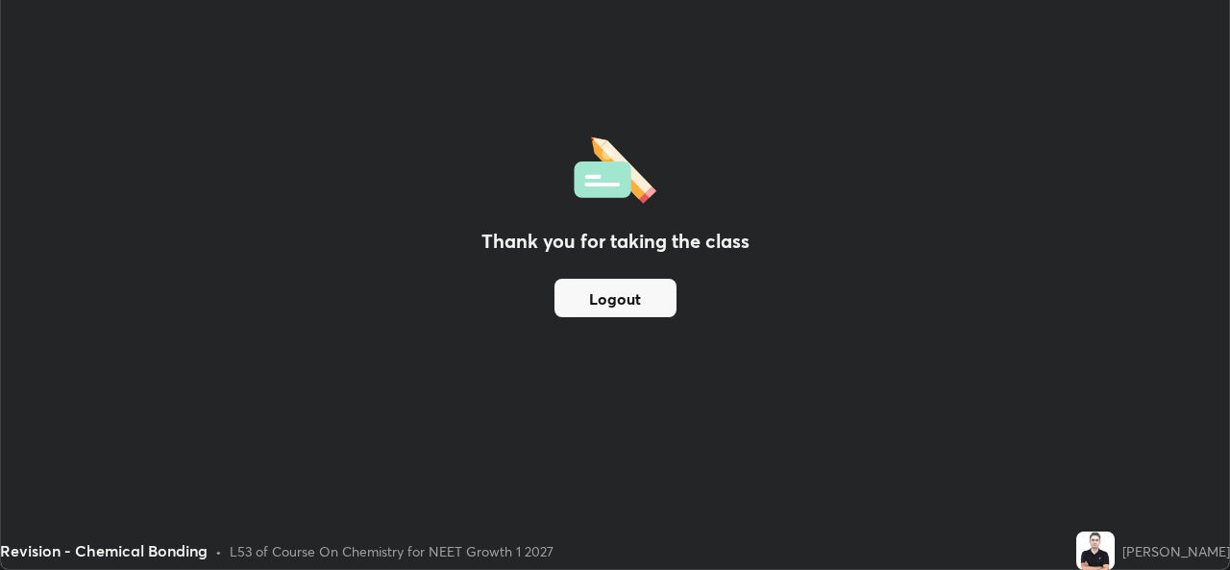
scroll to position [95554, 94894]
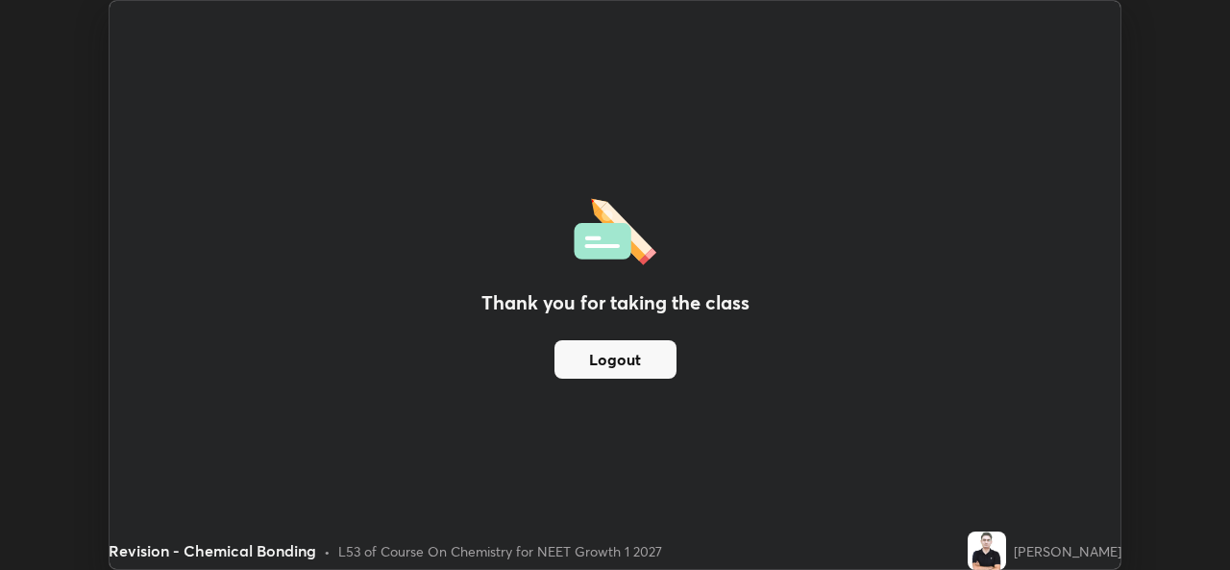
click at [616, 359] on button "Logout" at bounding box center [616, 359] width 122 height 38
